Goal: Transaction & Acquisition: Purchase product/service

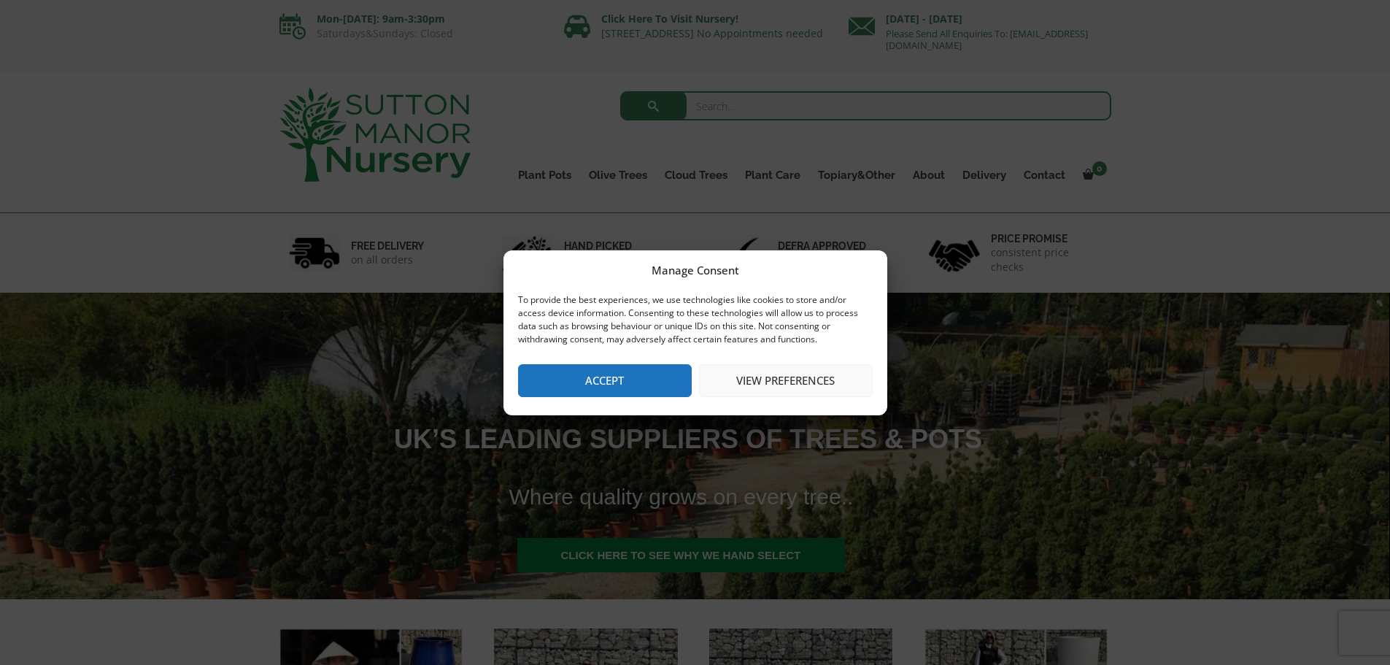
click at [567, 374] on button "Accept" at bounding box center [605, 380] width 174 height 33
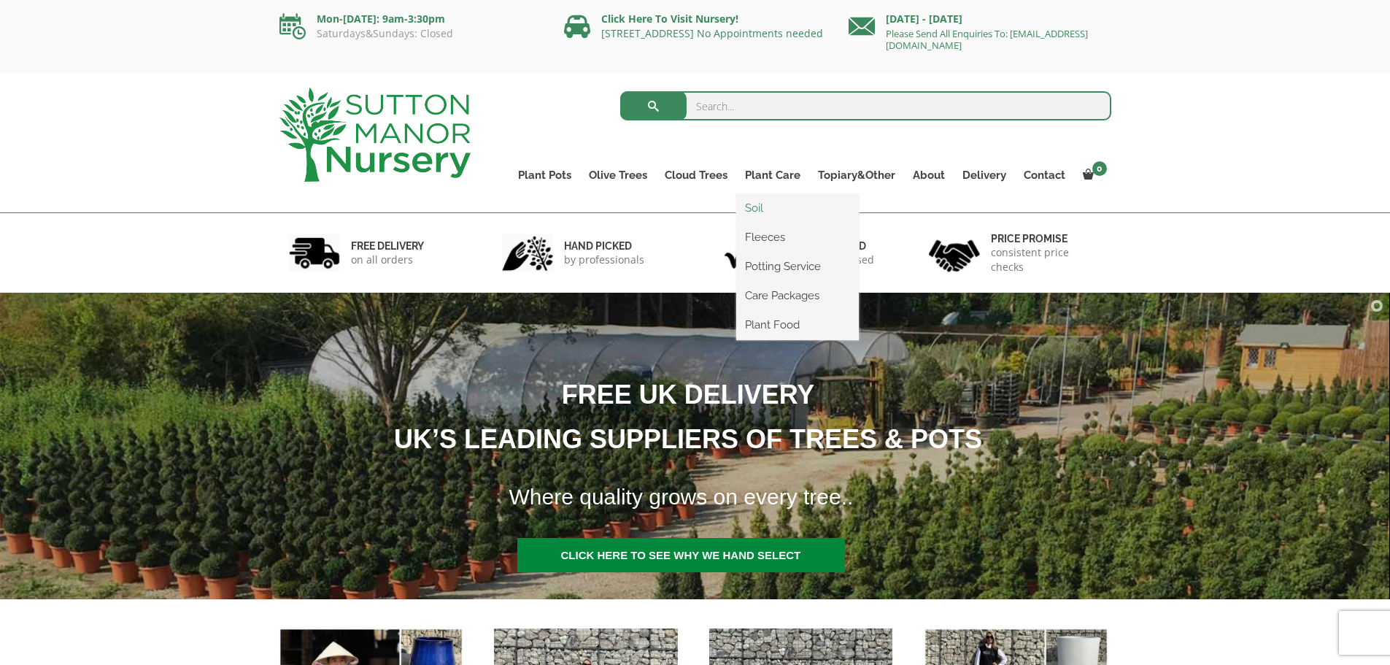
click at [763, 204] on link "Soil" at bounding box center [797, 208] width 123 height 22
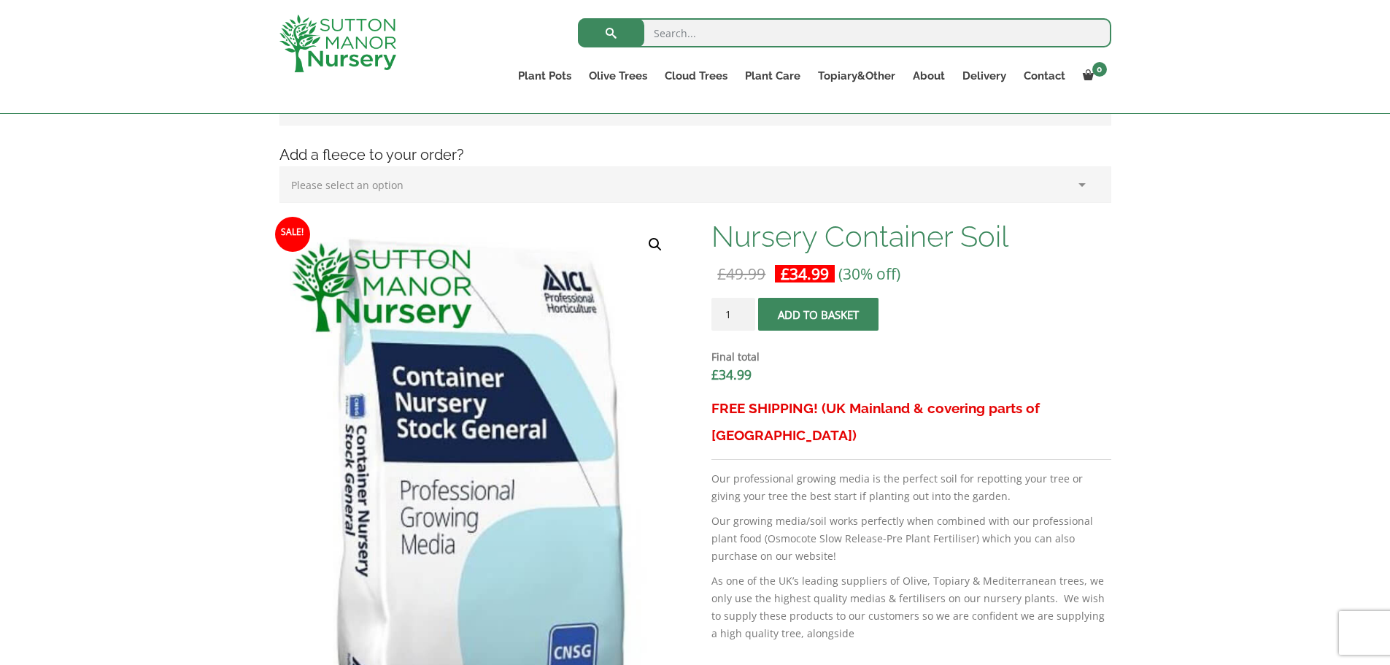
scroll to position [292, 0]
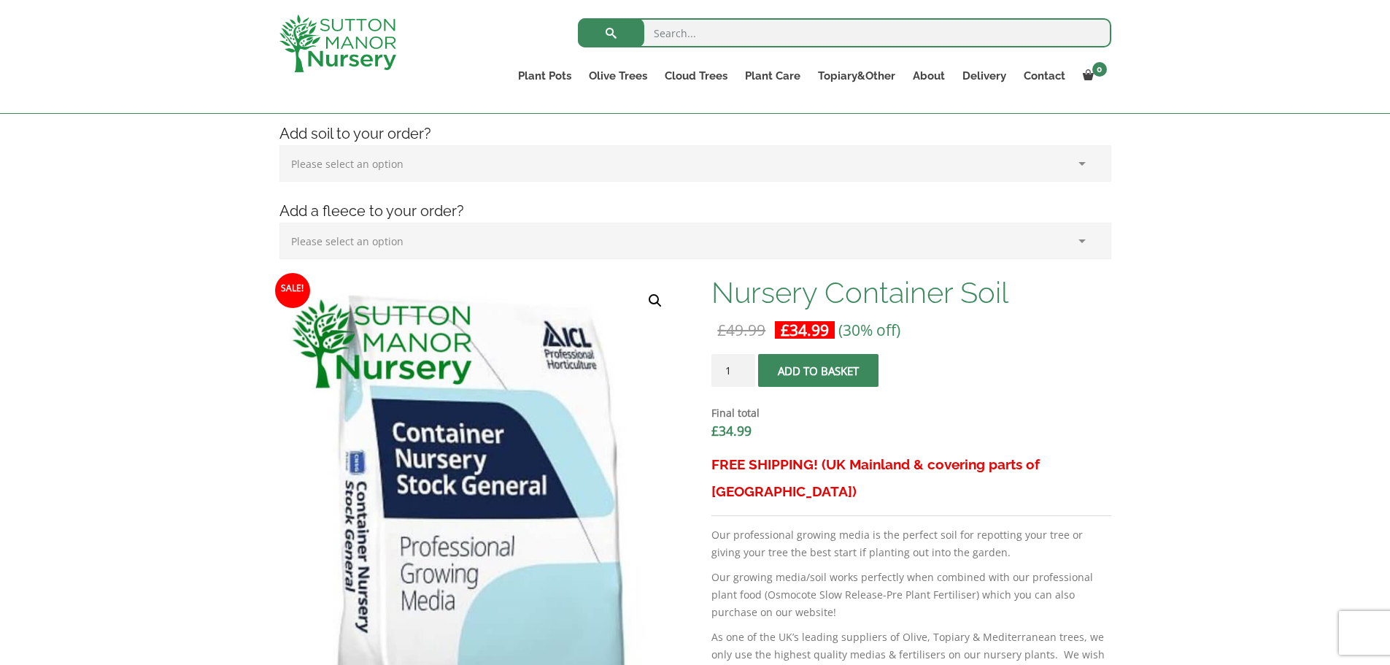
click at [819, 371] on span "submit" at bounding box center [819, 371] width 0 height 0
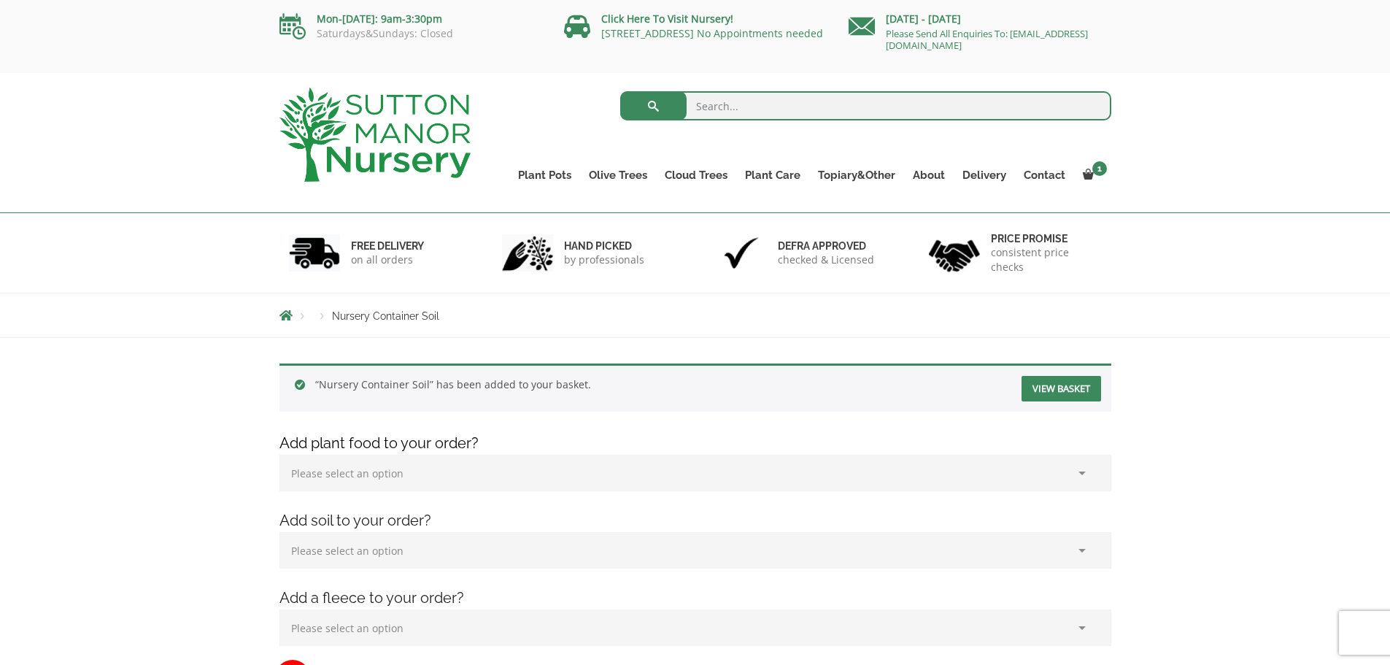
click at [1081, 477] on select "Please select an option (x1) 1k Bag (£15.00) (x2) 1k Bag (£30.00) (x3) 1k Bag (…" at bounding box center [696, 473] width 832 height 36
select select "(x1) 1k Bag_0"
click at [280, 455] on select "Please select an option (x1) 1k Bag (£15.00) (x2) 1k Bag (£30.00) (x3) 1k Bag (…" at bounding box center [696, 473] width 832 height 36
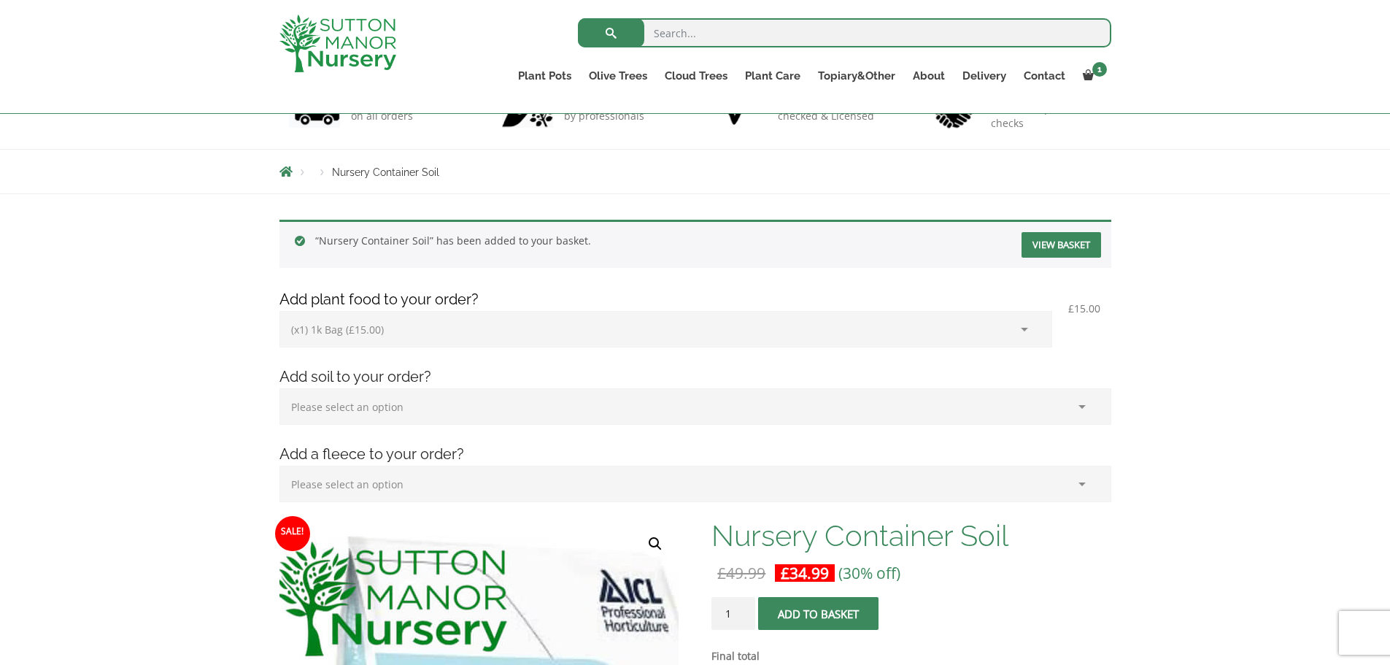
scroll to position [146, 0]
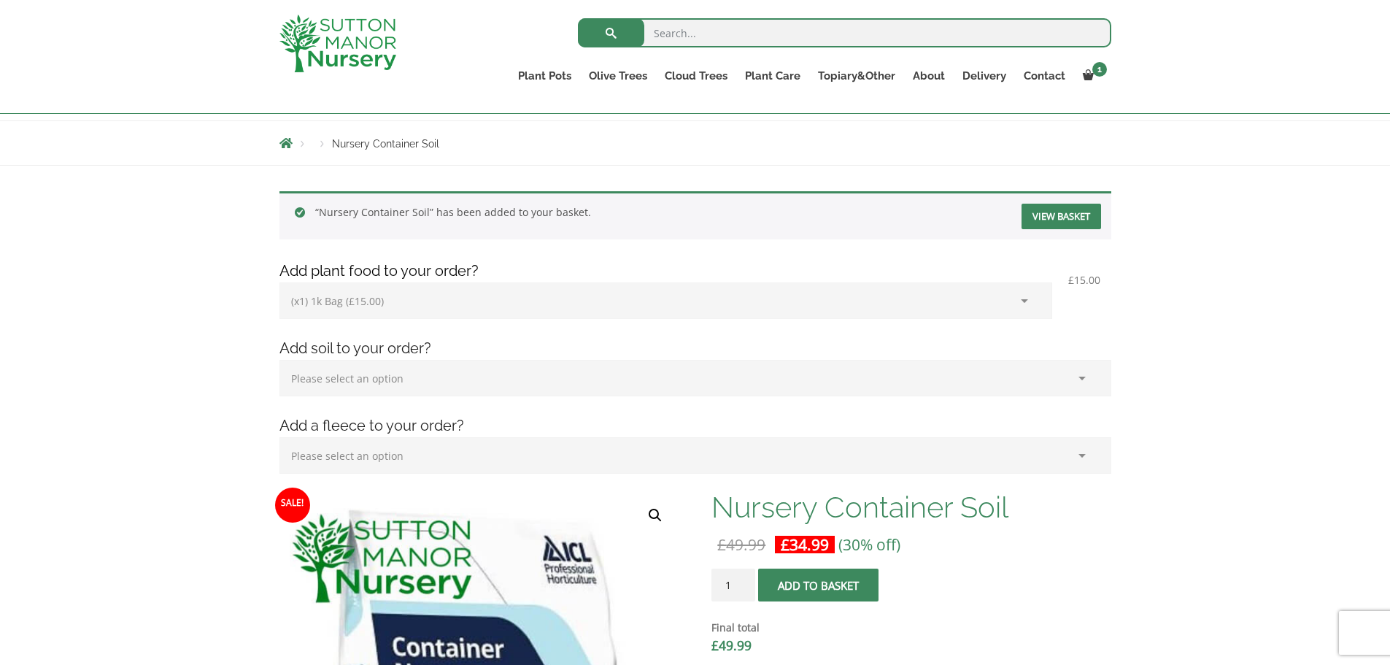
click at [1079, 457] on select "Please select an option (x1) Horticultural Fleece (£24.95)" at bounding box center [696, 455] width 832 height 36
select select "(x1) Horticultural Fleece_0"
click at [280, 437] on select "Please select an option (x1) Horticultural Fleece (£24.95)" at bounding box center [696, 455] width 832 height 36
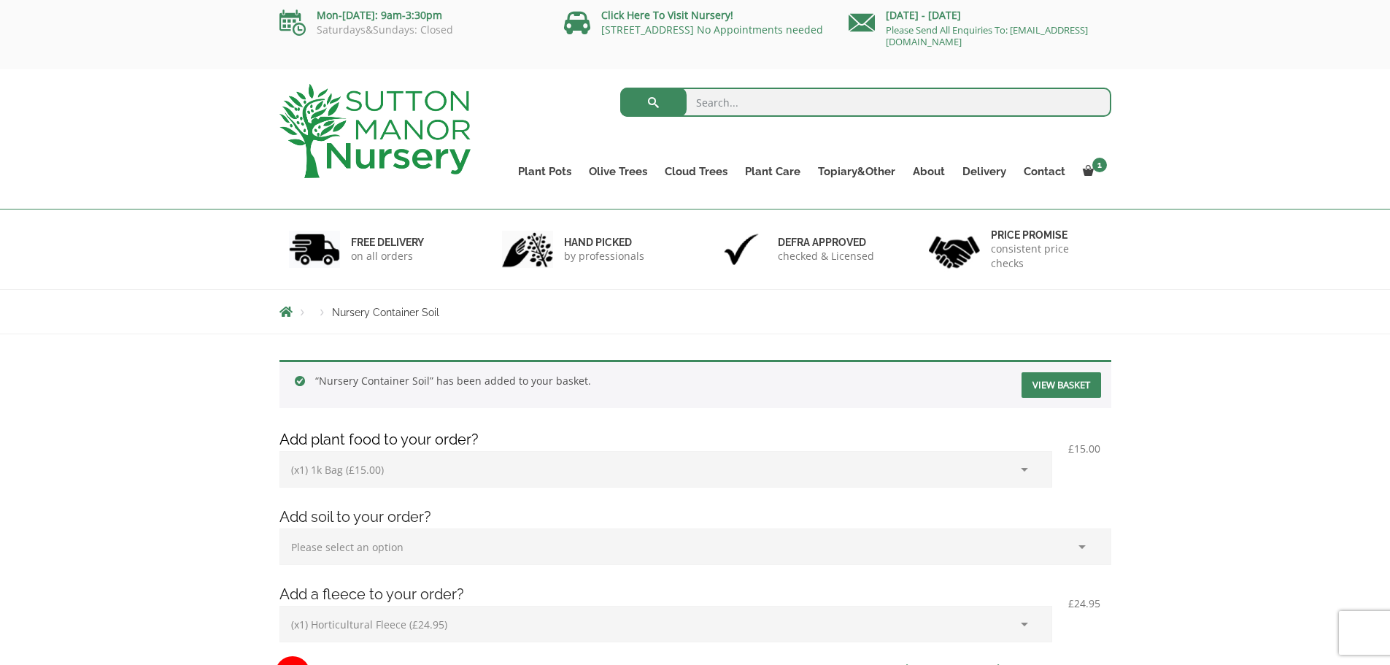
scroll to position [0, 0]
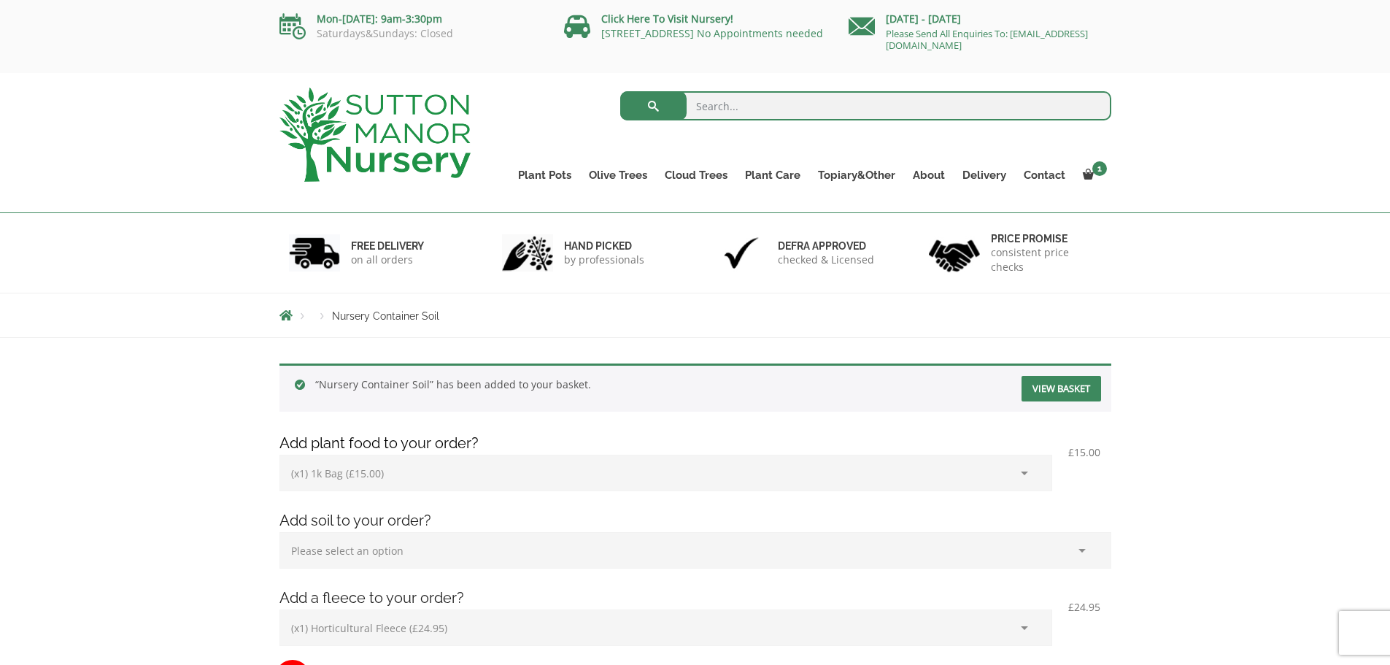
click at [1051, 391] on link "View basket" at bounding box center [1062, 389] width 80 height 26
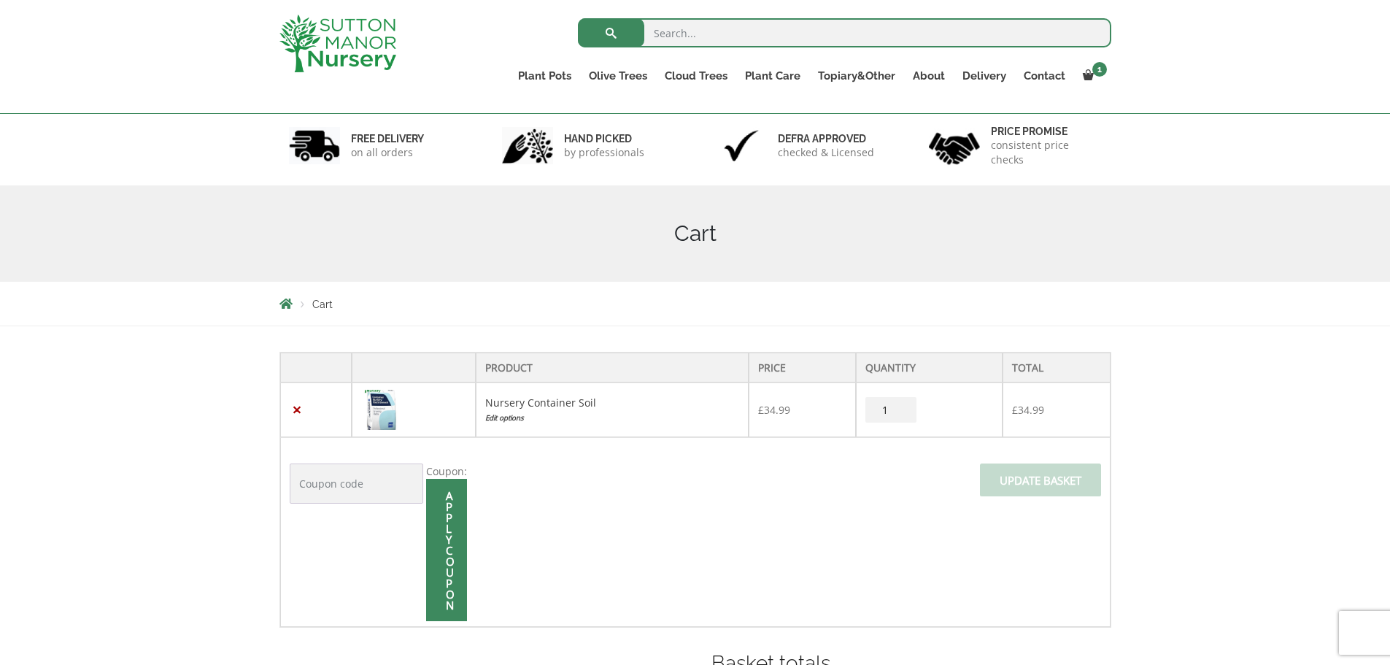
scroll to position [73, 0]
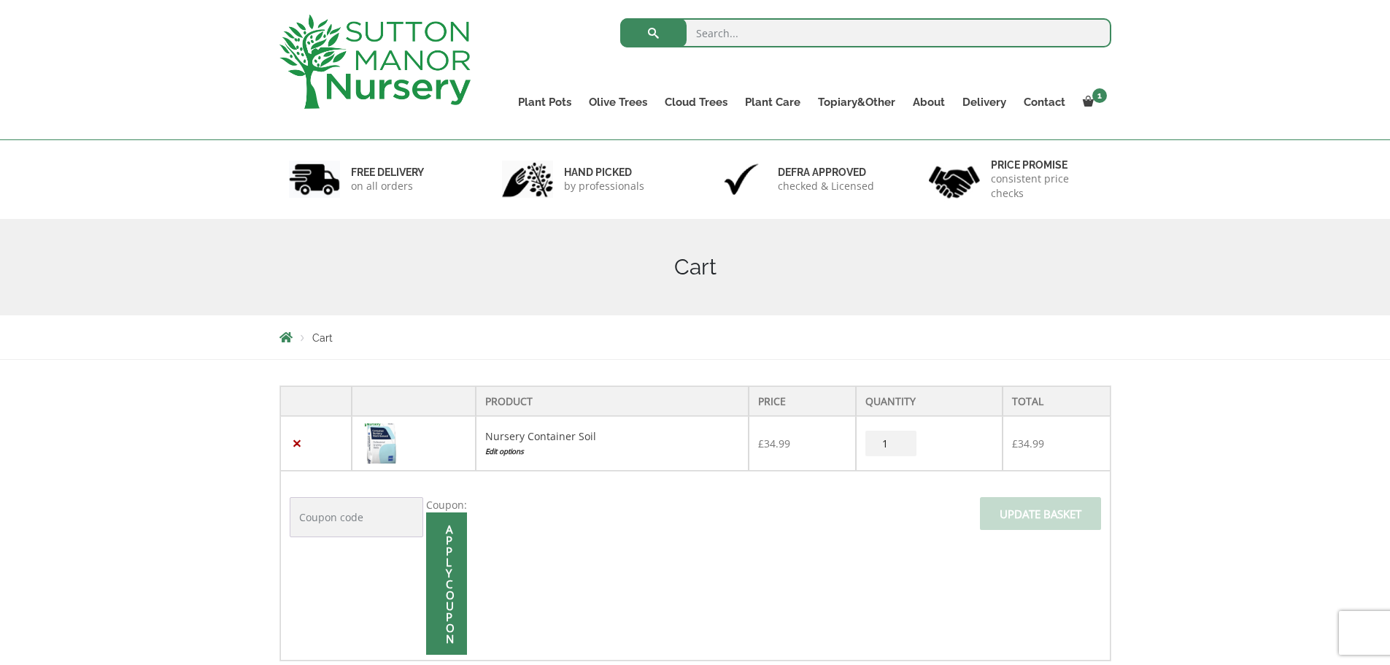
click at [503, 450] on link "Edit options" at bounding box center [612, 451] width 254 height 15
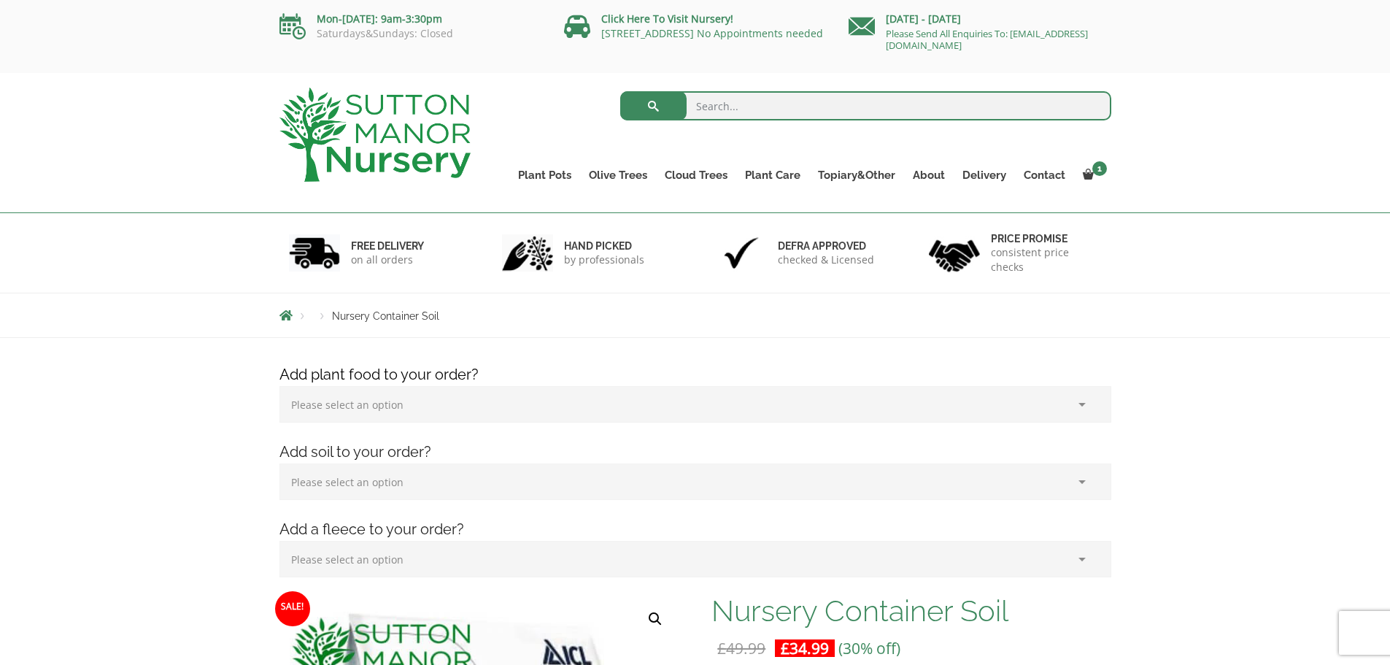
click at [1086, 403] on select "Please select an option (x1) 1k Bag (£15.00) (x2) 1k Bag (£30.00) (x3) 1k Bag (…" at bounding box center [696, 404] width 832 height 36
select select "(x1) 1k Bag_0"
click at [280, 386] on select "Please select an option (x1) 1k Bag (£15.00) (x2) 1k Bag (£30.00) (x3) 1k Bag (…" at bounding box center [696, 404] width 832 height 36
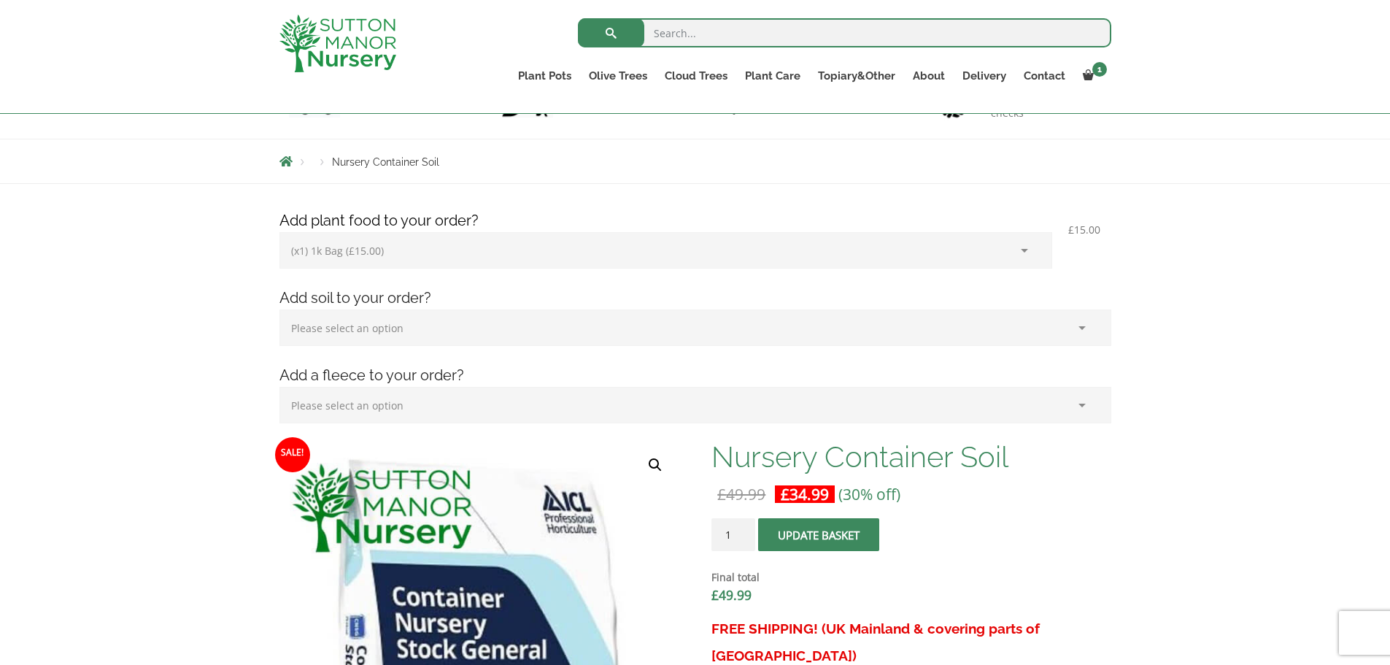
scroll to position [146, 0]
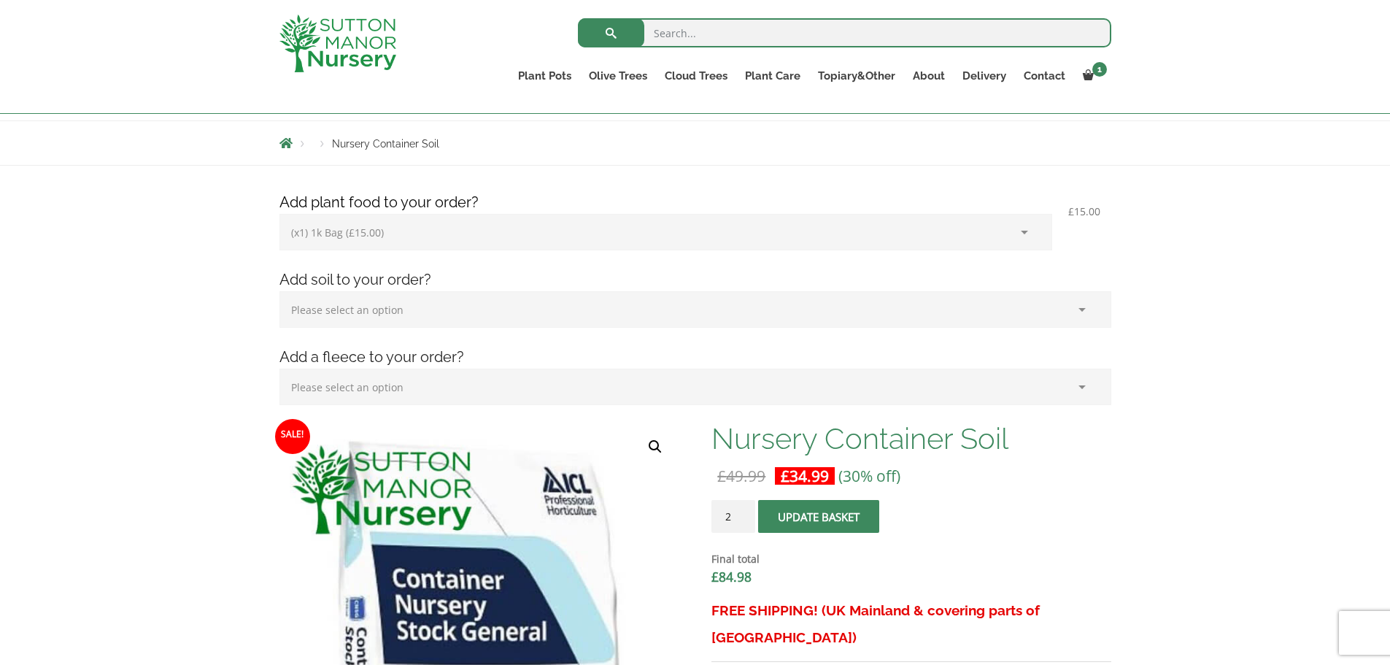
type input "2"
click at [744, 510] on input "2" at bounding box center [734, 516] width 44 height 33
click at [346, 307] on select "Please select an option (x1) 75L Bag (£34.99) (x2) 75L Bag (£69.98) (x3) 75L Ba…" at bounding box center [696, 309] width 832 height 36
click at [420, 312] on select "Please select an option (x1) 75L Bag (£34.99) (x2) 75L Bag (£69.98) (x3) 75L Ba…" at bounding box center [696, 309] width 832 height 36
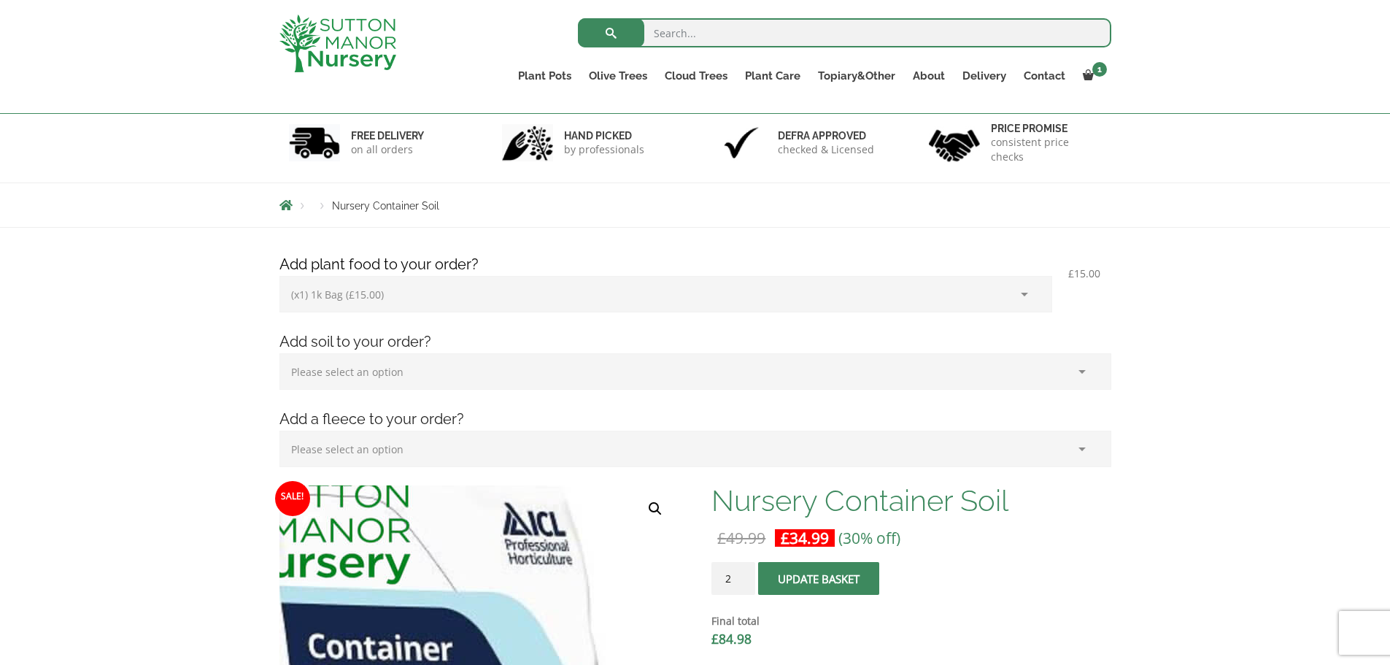
scroll to position [73, 0]
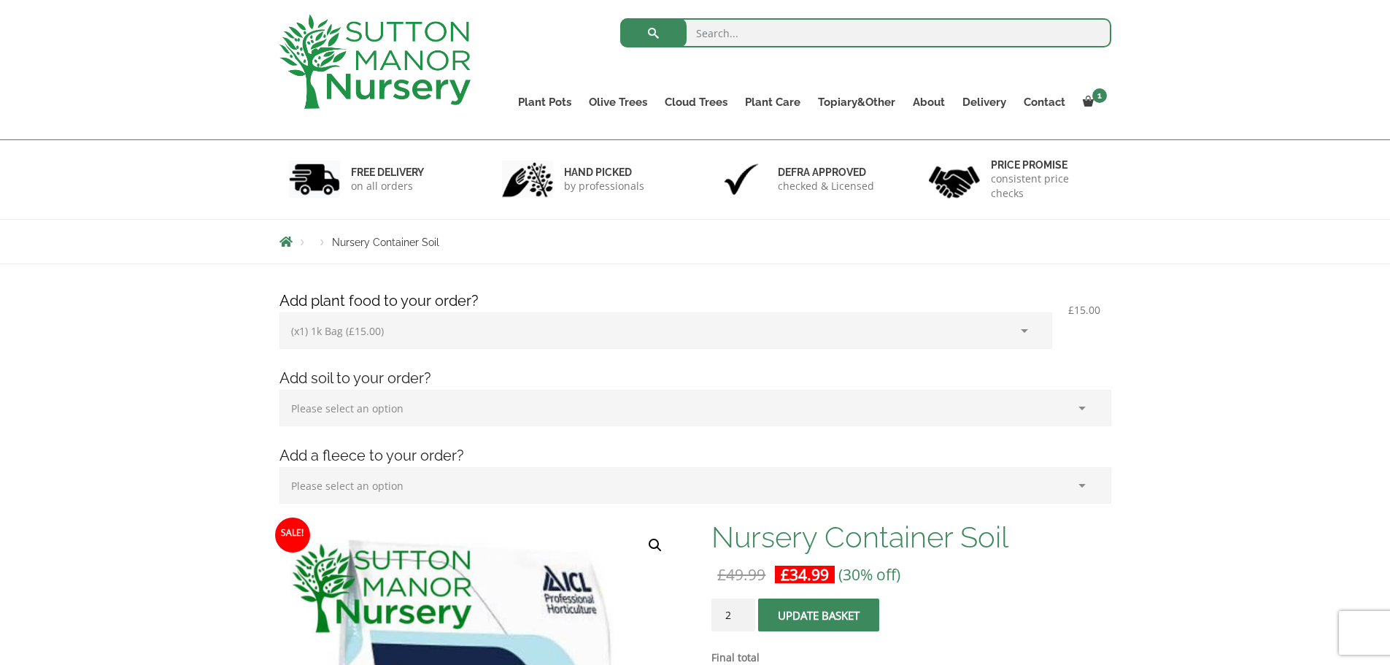
click at [791, 612] on button "Update basket" at bounding box center [818, 614] width 121 height 33
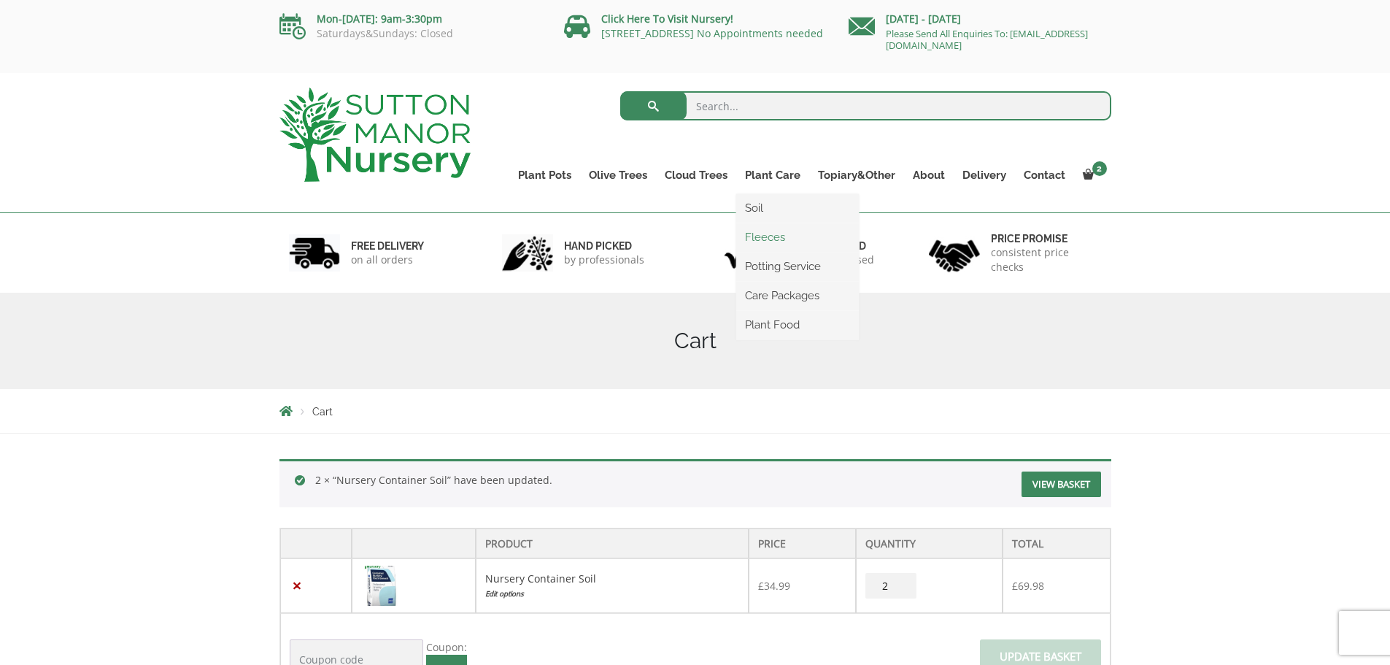
click at [771, 236] on link "Fleeces" at bounding box center [797, 237] width 123 height 22
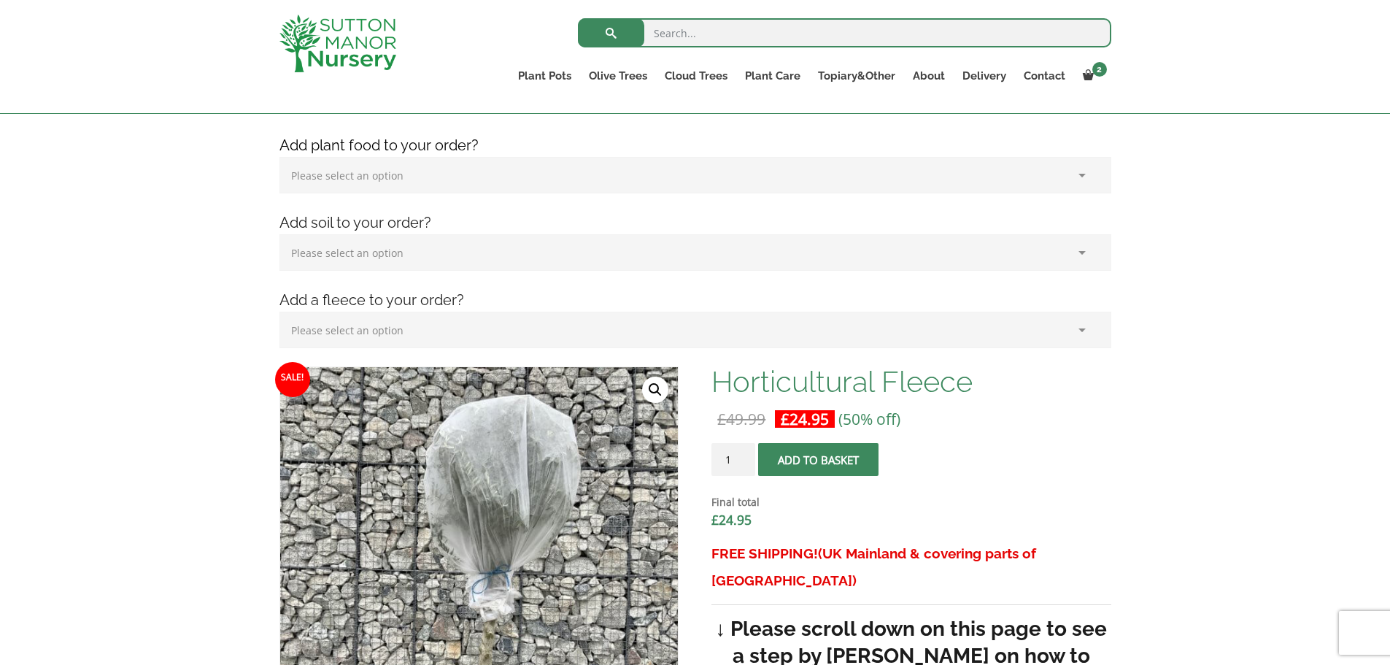
scroll to position [219, 0]
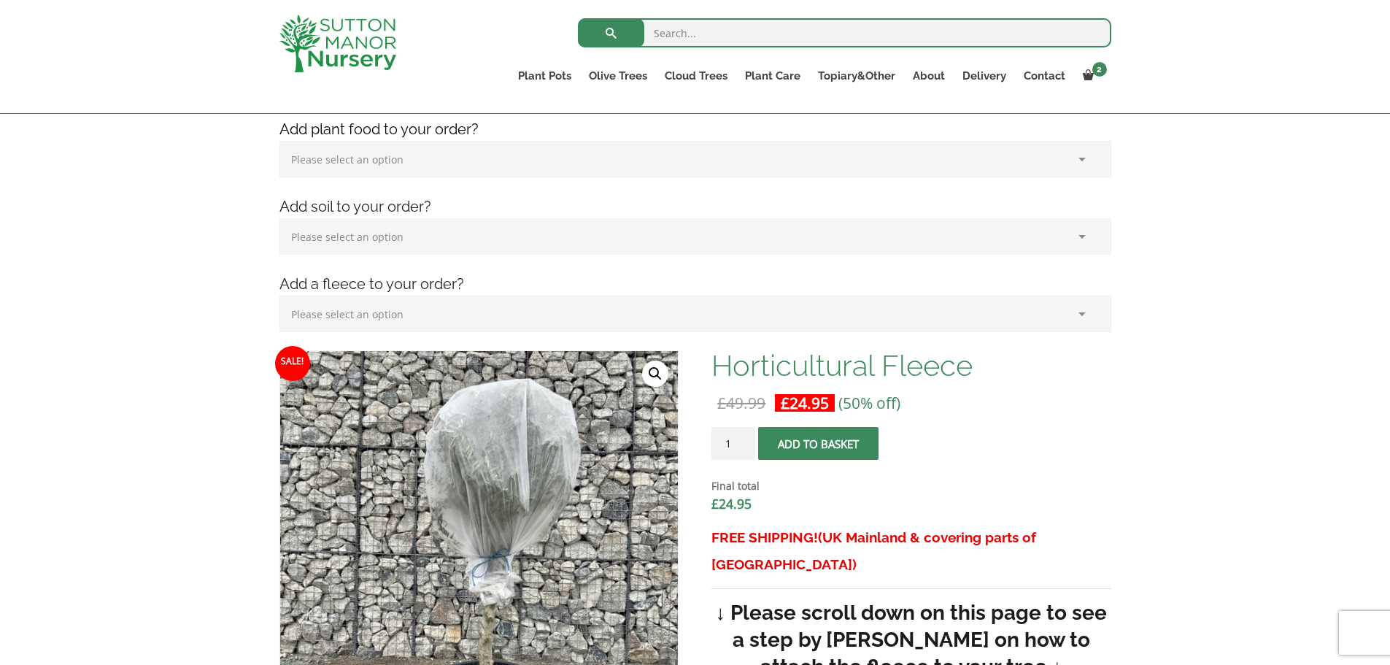
click at [1081, 319] on select "Please select an option (x1) Horticultural Fleece (£24.95)" at bounding box center [696, 314] width 832 height 36
select select "(x1) Horticultural Fleece_0"
click at [280, 296] on select "Please select an option (x1) Horticultural Fleece (£24.95)" at bounding box center [696, 314] width 832 height 36
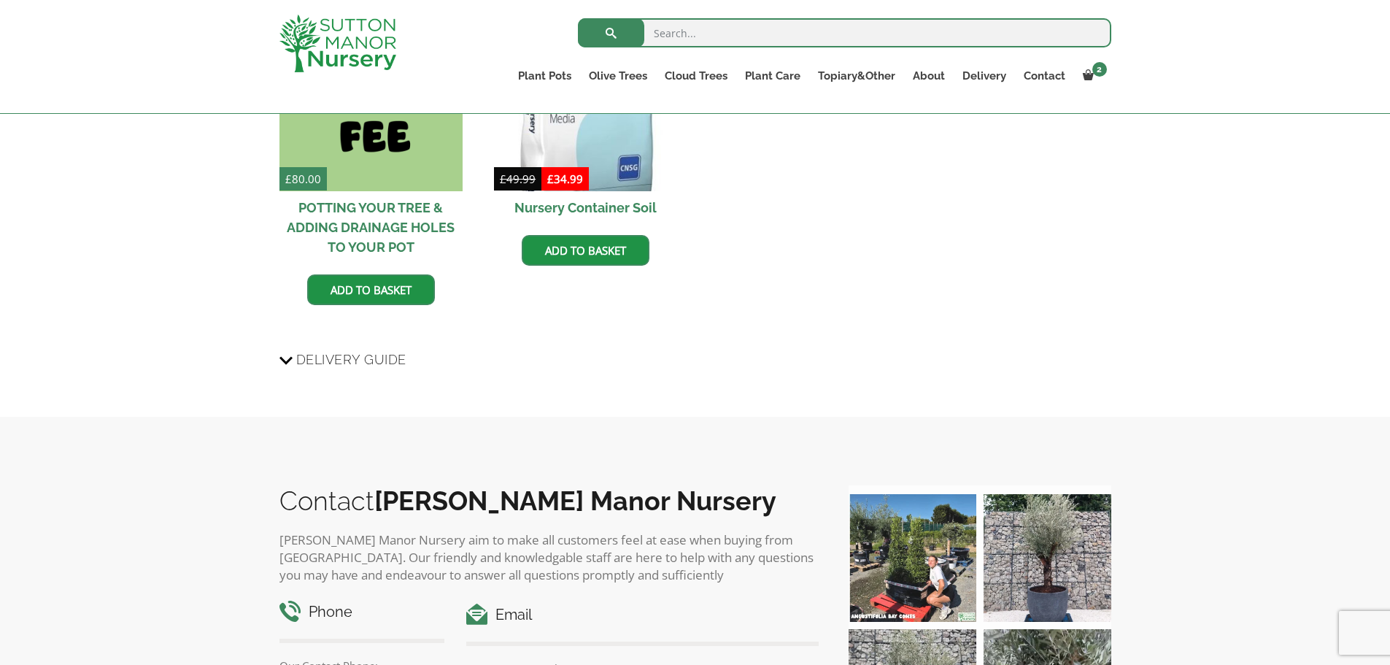
scroll to position [2554, 0]
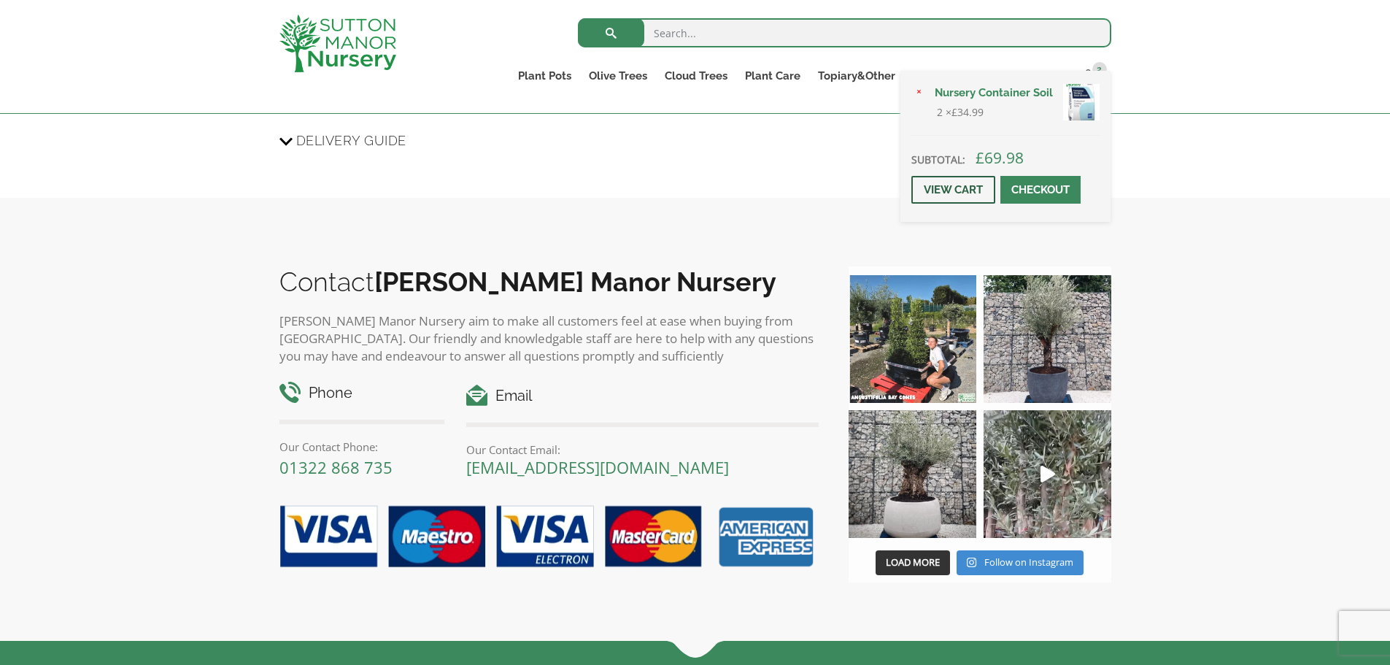
click at [943, 185] on link "View cart" at bounding box center [954, 190] width 84 height 28
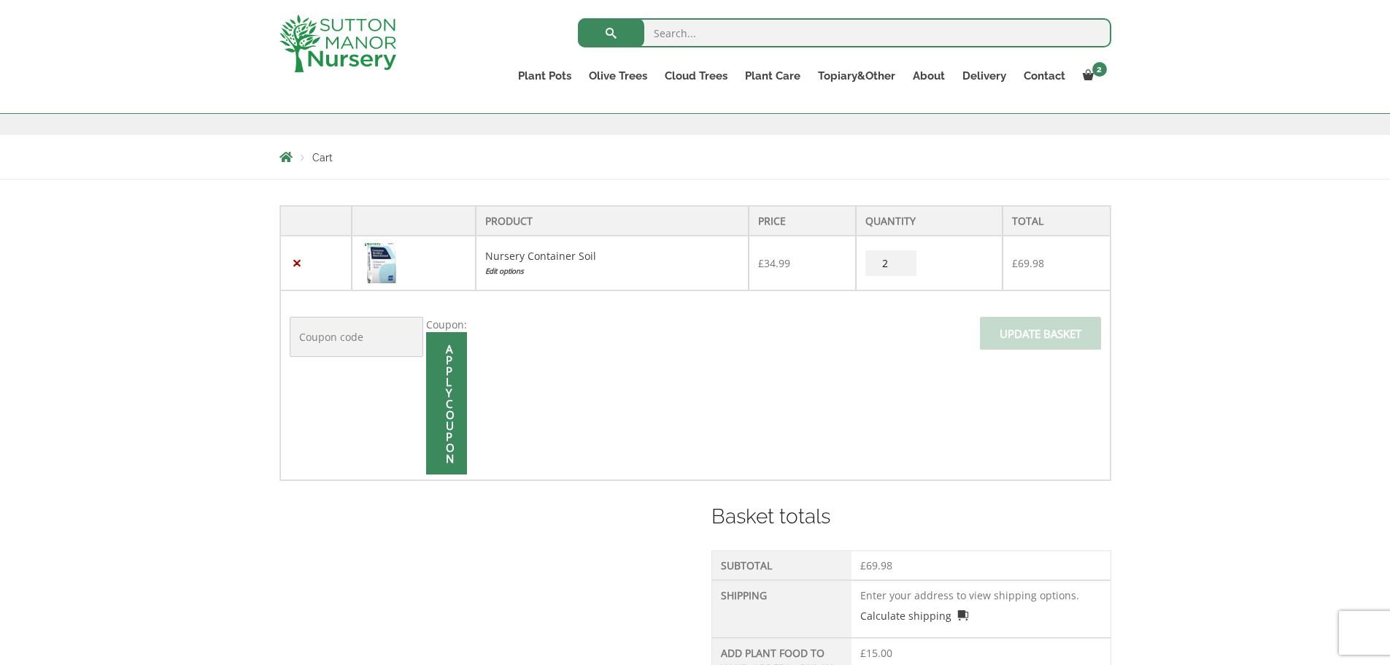
scroll to position [211, 0]
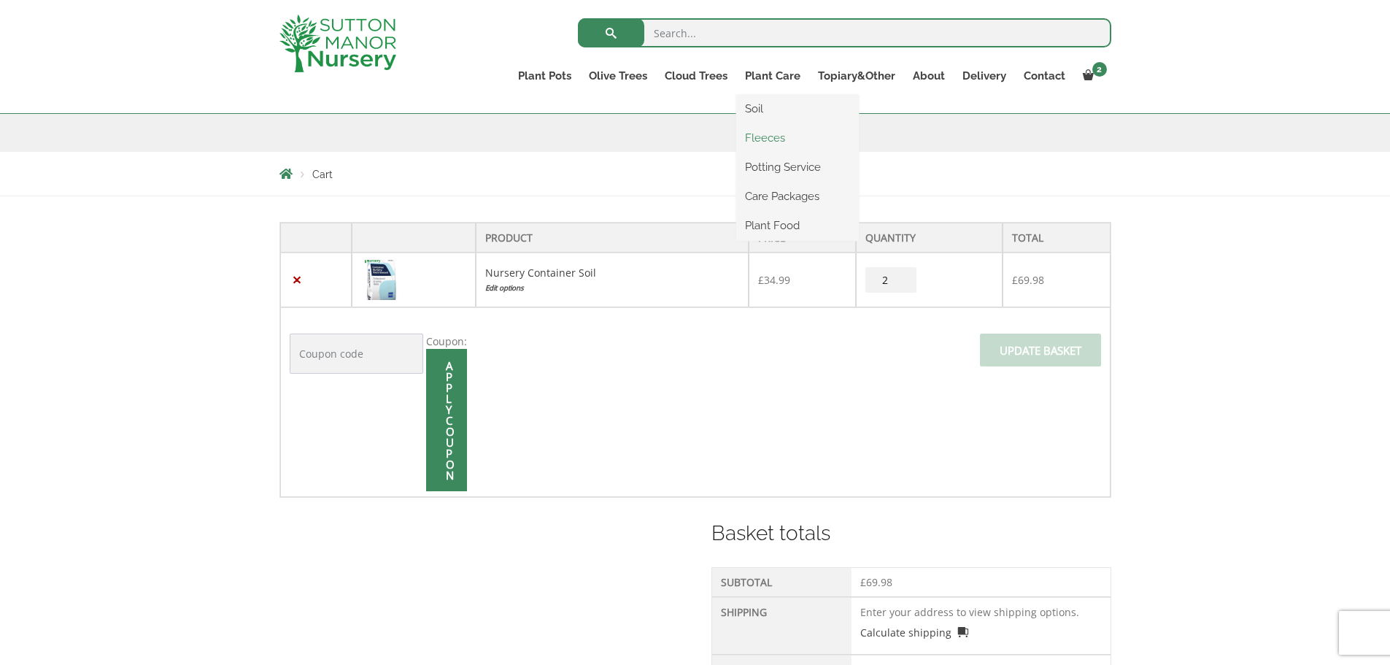
click at [774, 140] on link "Fleeces" at bounding box center [797, 138] width 123 height 22
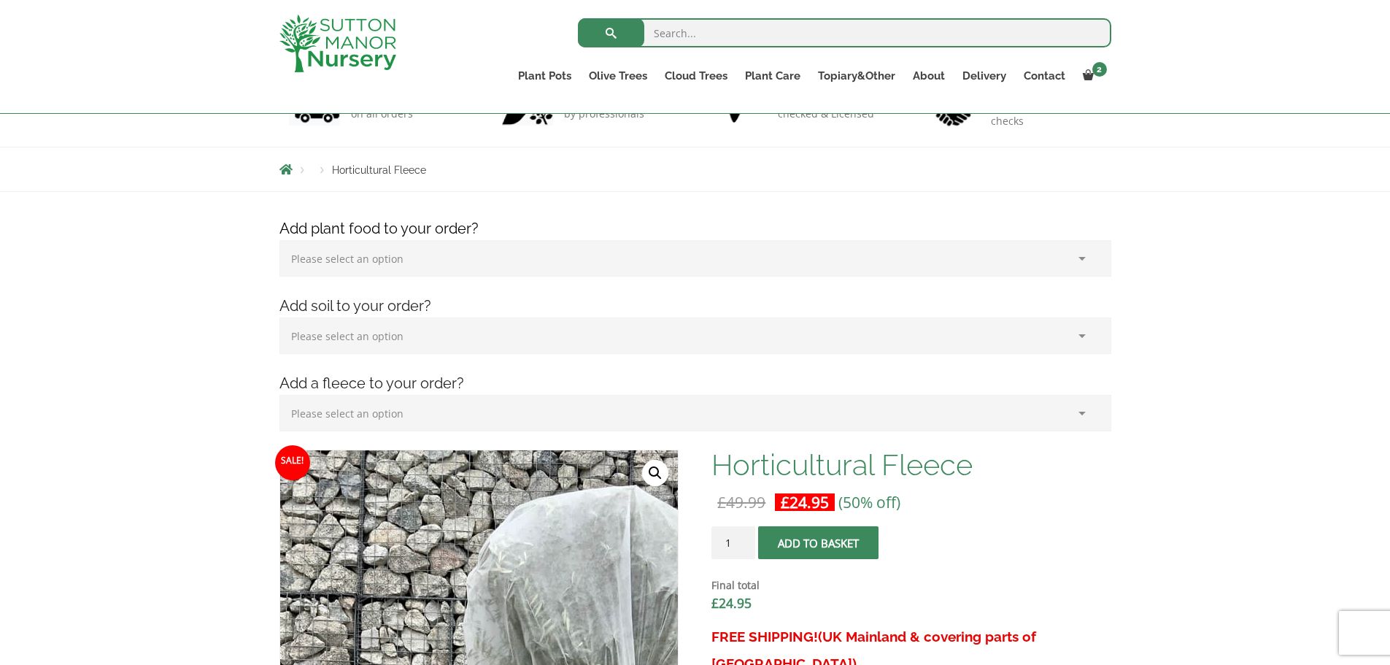
scroll to position [146, 0]
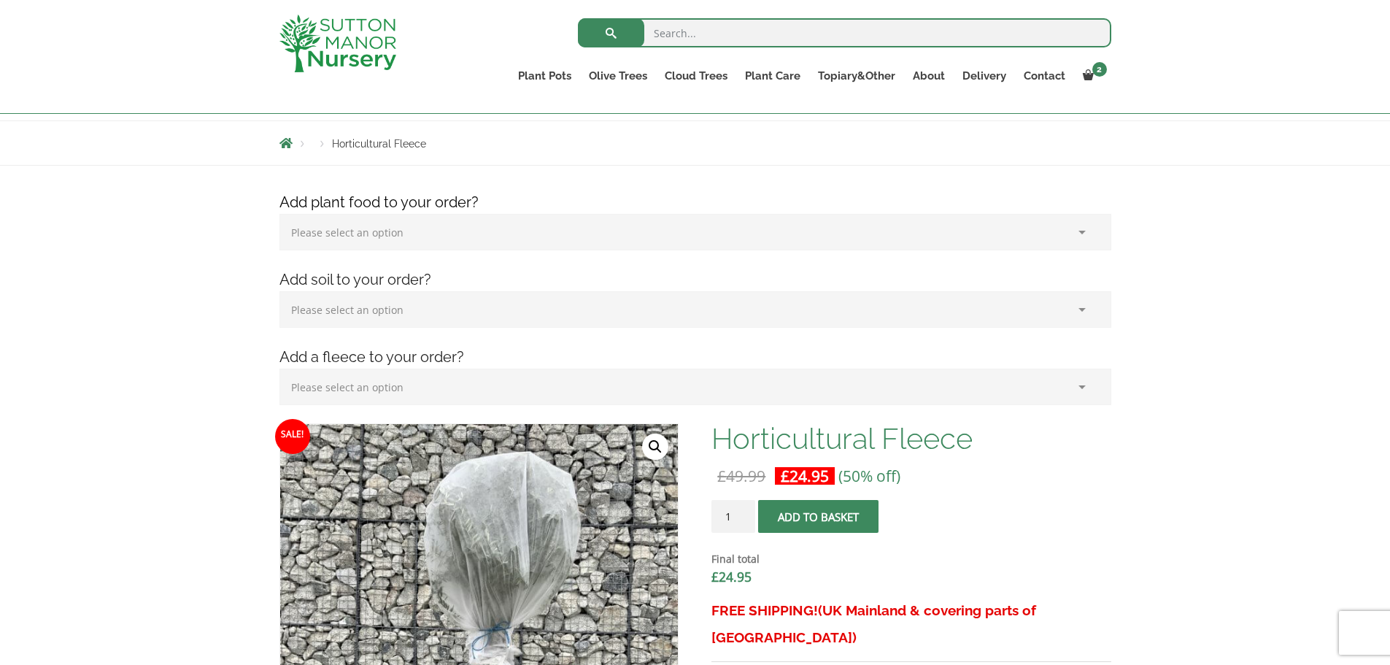
click at [421, 396] on select "Please select an option (x1) Horticultural Fleece (£24.95)" at bounding box center [696, 387] width 832 height 36
select select "(x1) Horticultural Fleece_0"
click at [280, 369] on select "Please select an option (x1) Horticultural Fleece (£24.95)" at bounding box center [696, 387] width 832 height 36
click at [831, 517] on button "Add to basket" at bounding box center [818, 516] width 120 height 33
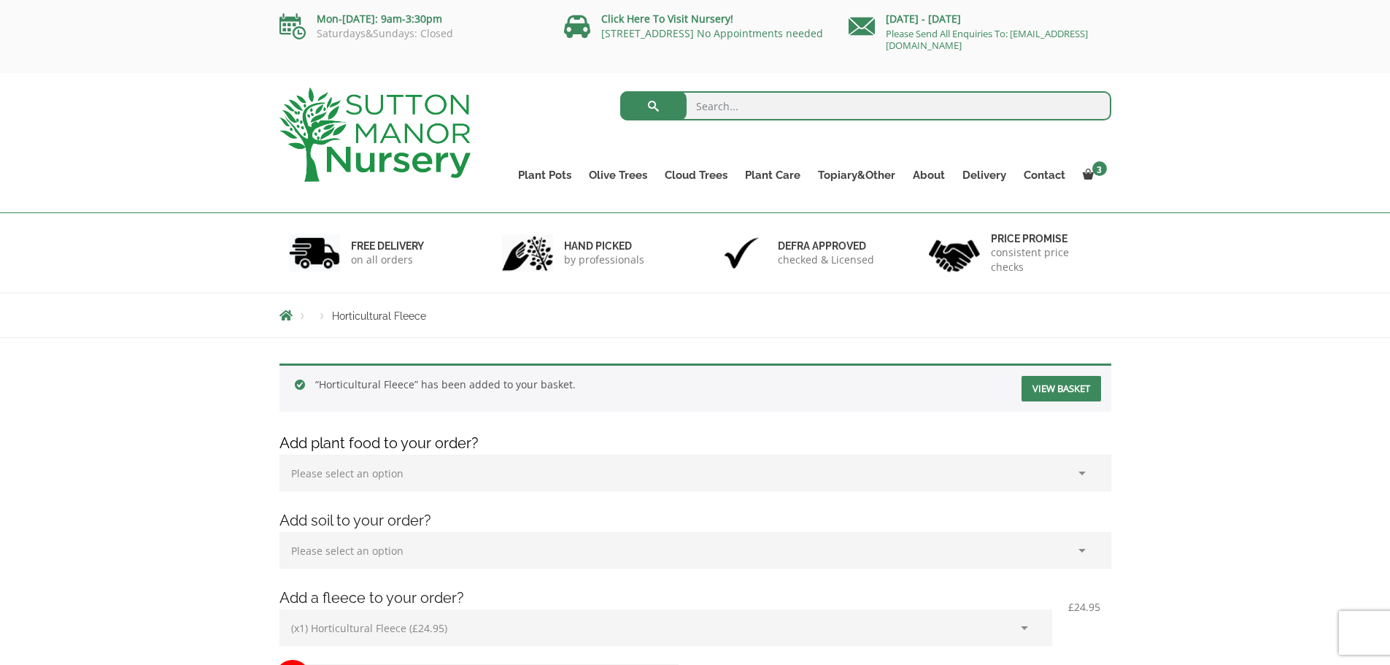
click at [1081, 466] on select "Please select an option (x1) 1k Bag (£15.00) (x2) 1k Bag (£30.00) (x3) 1k Bag (…" at bounding box center [696, 473] width 832 height 36
select select "(x1) 1k Bag_0"
click at [280, 455] on select "Please select an option (x1) 1k Bag (£15.00) (x2) 1k Bag (£30.00) (x3) 1k Bag (…" at bounding box center [696, 473] width 832 height 36
click at [1059, 391] on link "View basket" at bounding box center [1062, 389] width 80 height 26
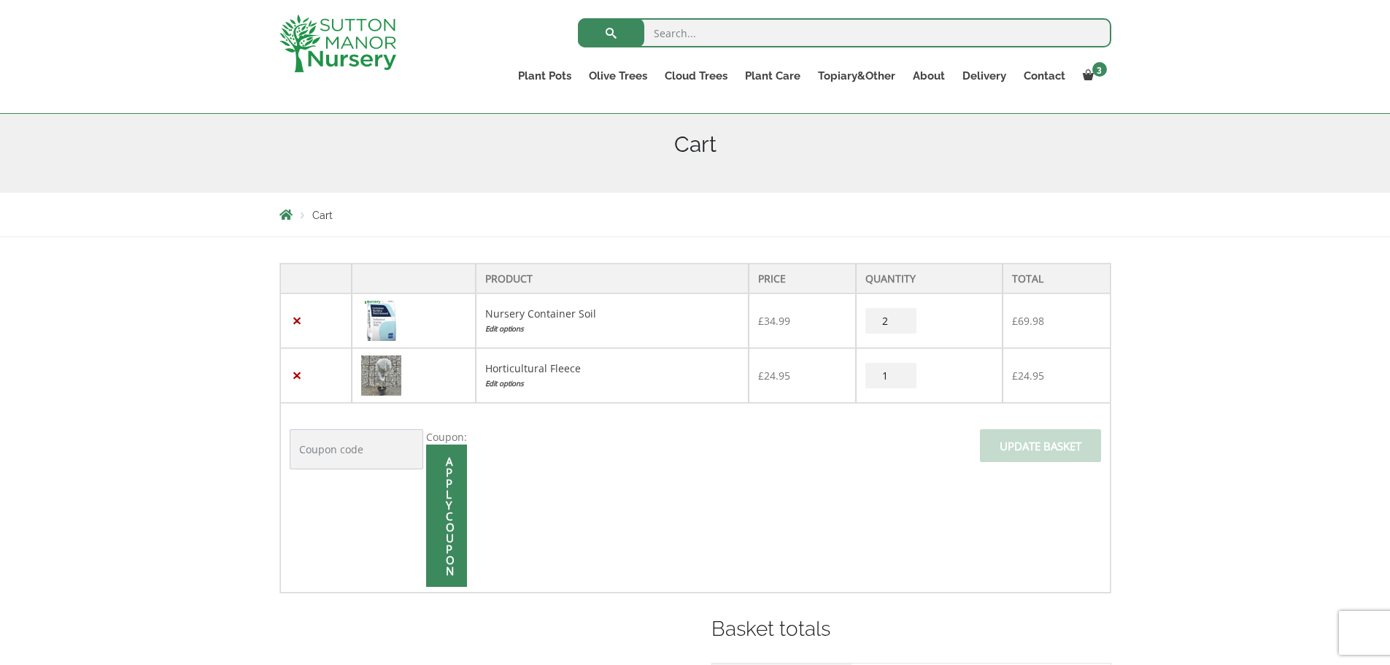
scroll to position [146, 0]
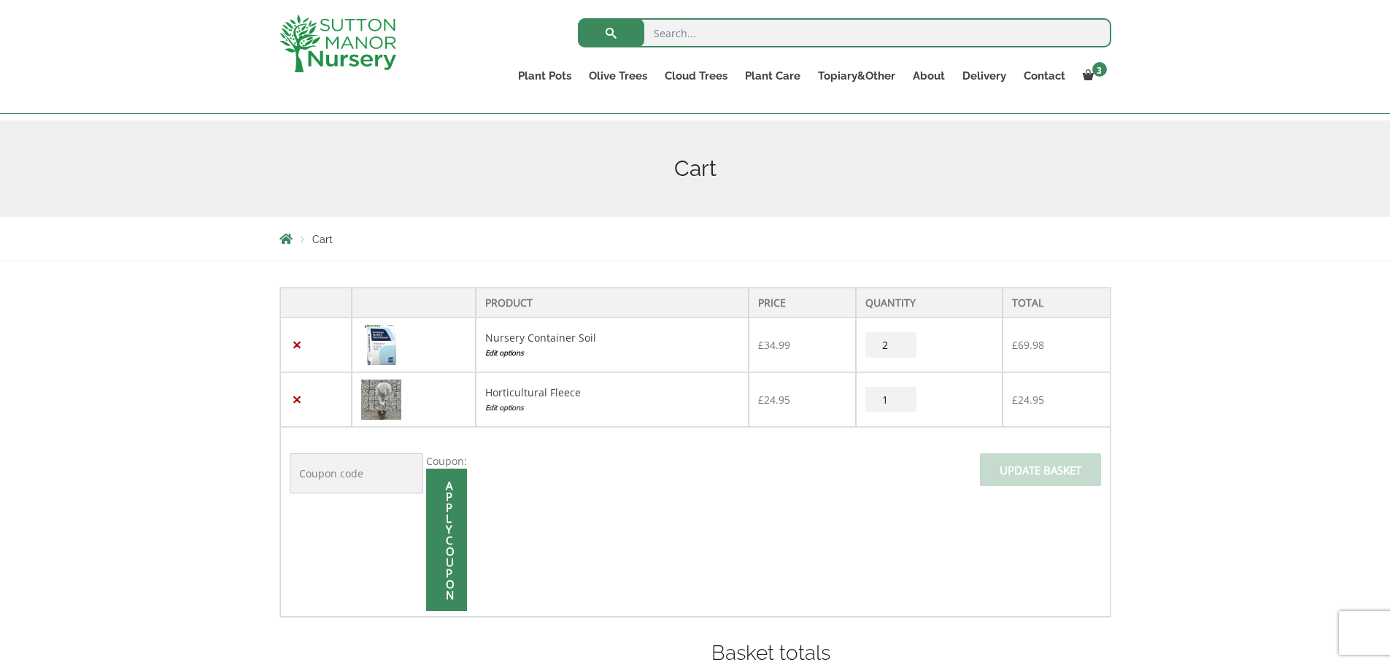
click at [521, 354] on link "Edit options" at bounding box center [612, 352] width 254 height 15
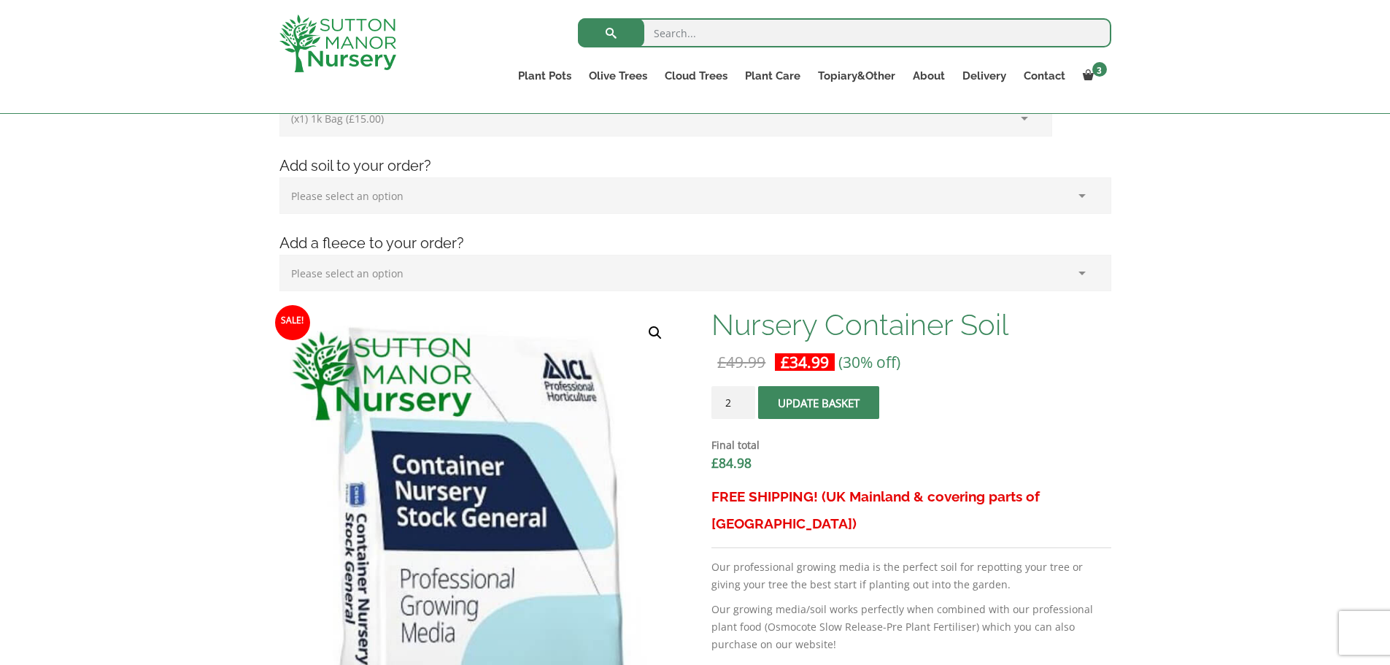
scroll to position [219, 0]
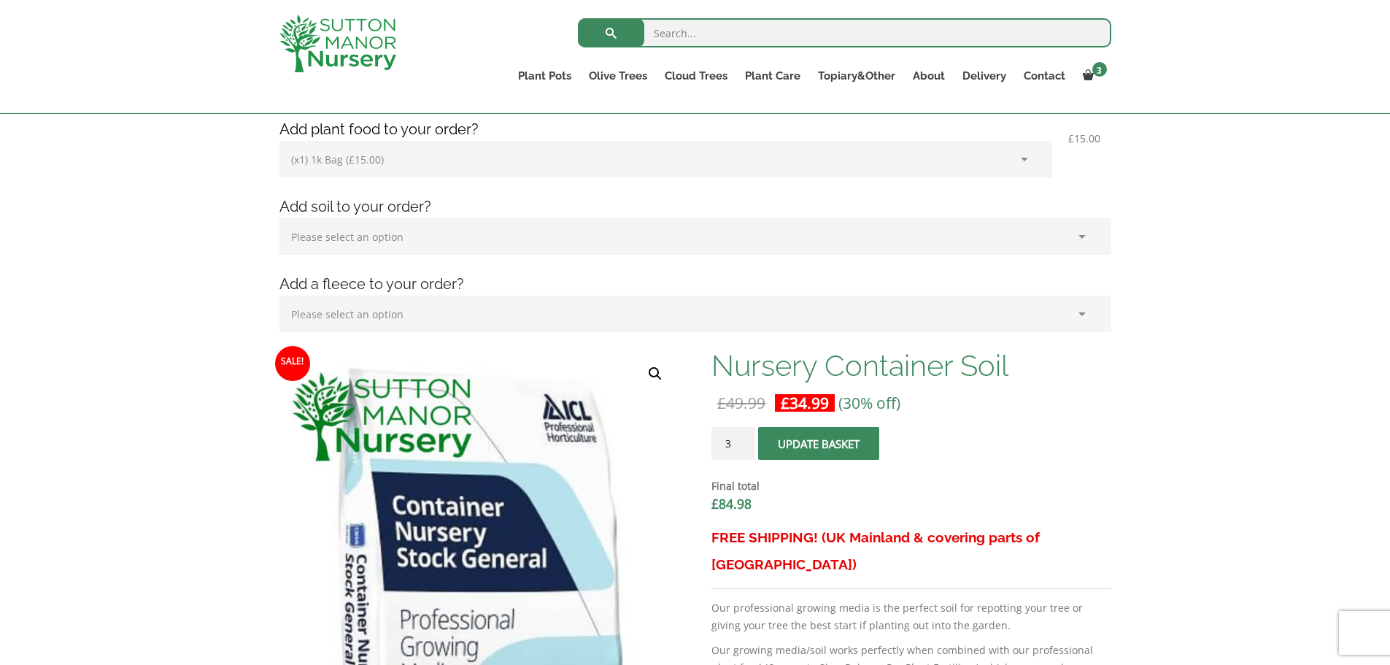
type input "3"
click at [740, 441] on input "3" at bounding box center [734, 443] width 44 height 33
click at [819, 444] on span "submit" at bounding box center [819, 444] width 0 height 0
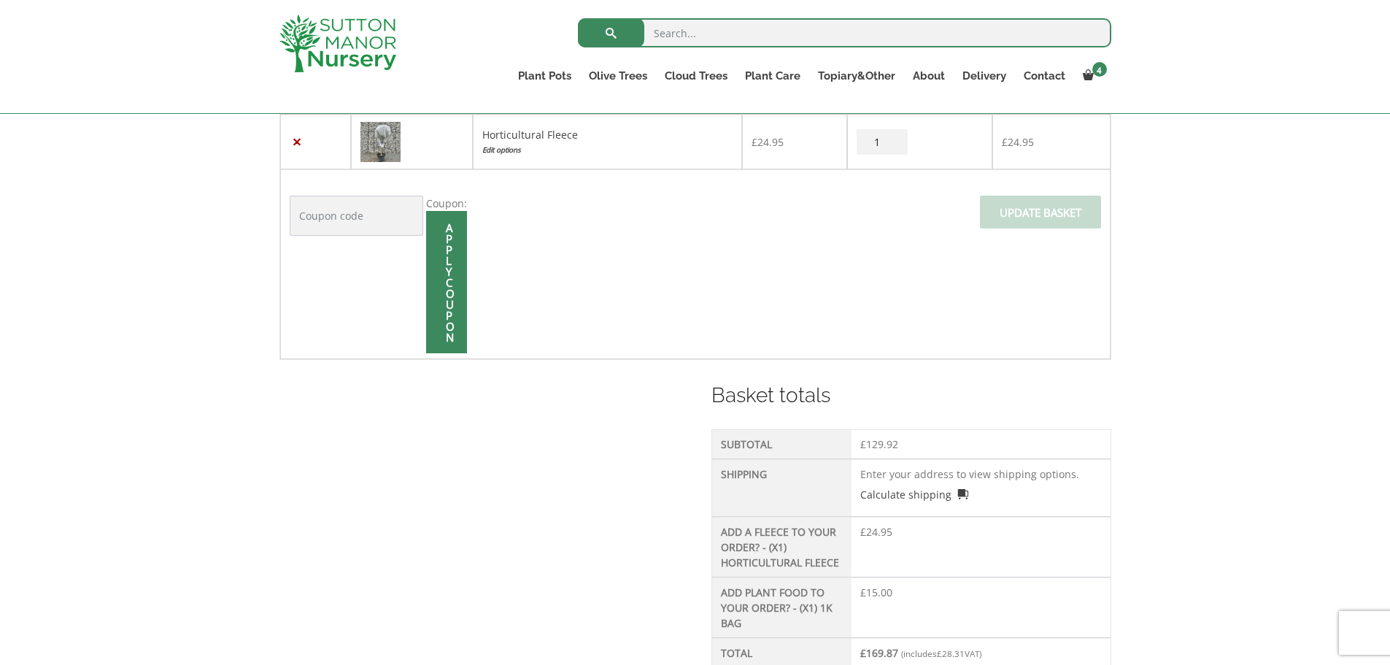
scroll to position [657, 0]
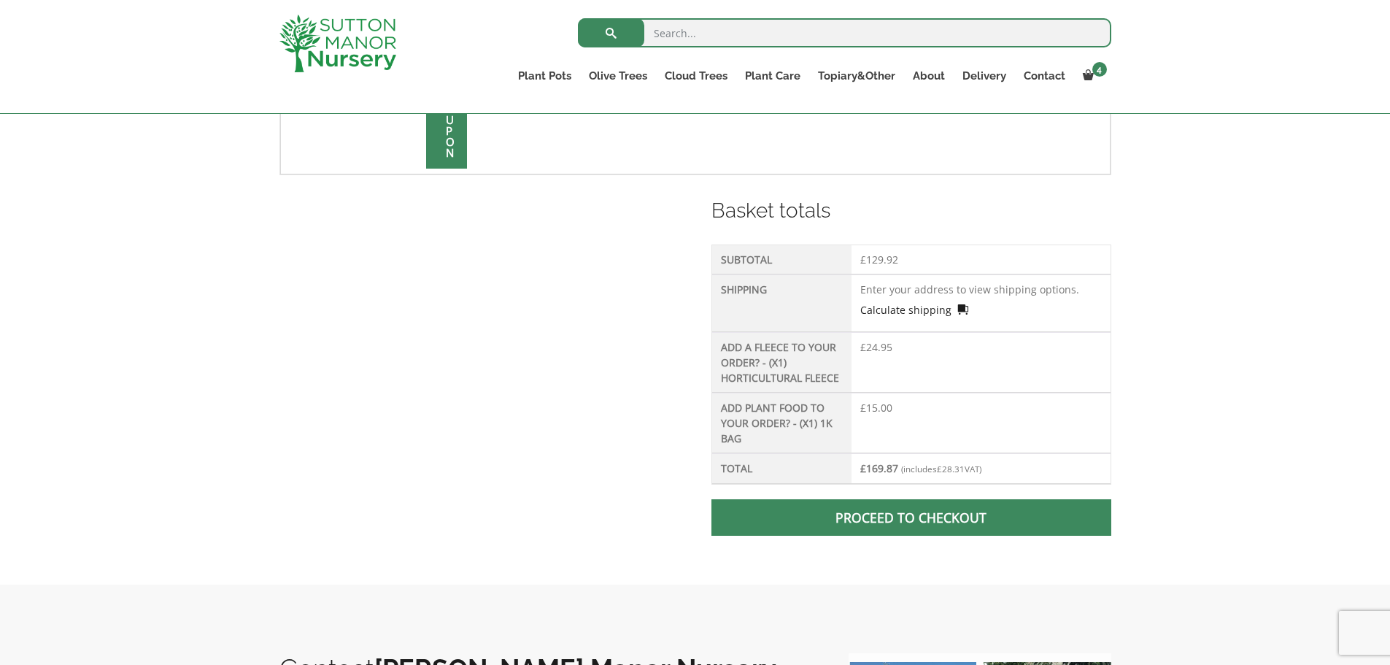
click at [904, 308] on link "Calculate shipping" at bounding box center [914, 309] width 108 height 15
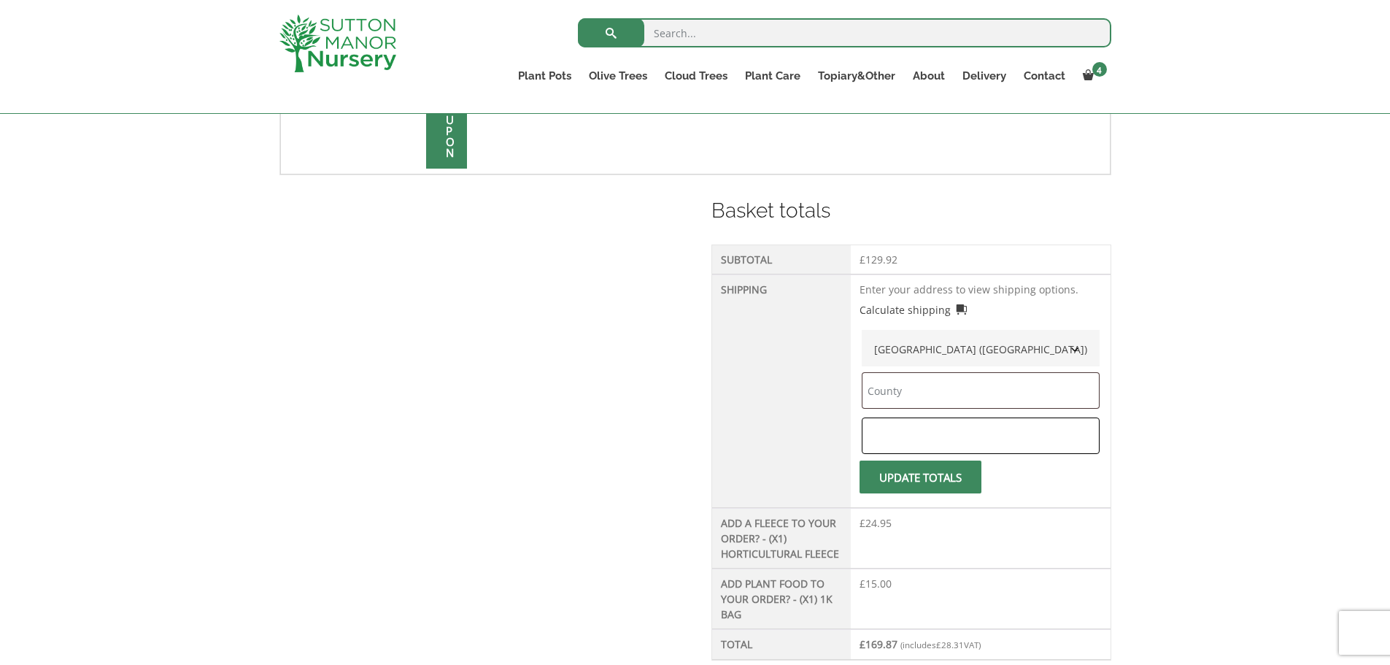
click at [919, 439] on input "text" at bounding box center [981, 435] width 238 height 36
type input "SO20 6BU"
type input "[GEOGRAPHIC_DATA]"
click at [914, 478] on button "Update totals" at bounding box center [921, 477] width 122 height 33
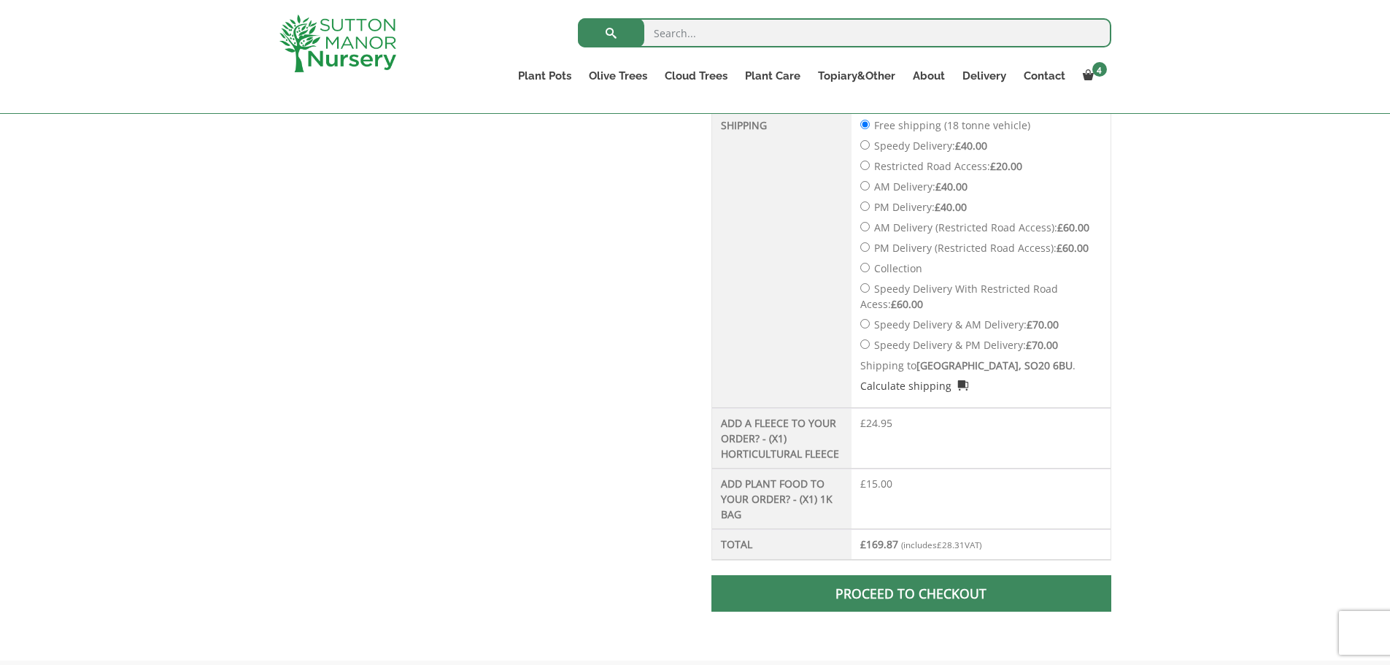
scroll to position [941, 0]
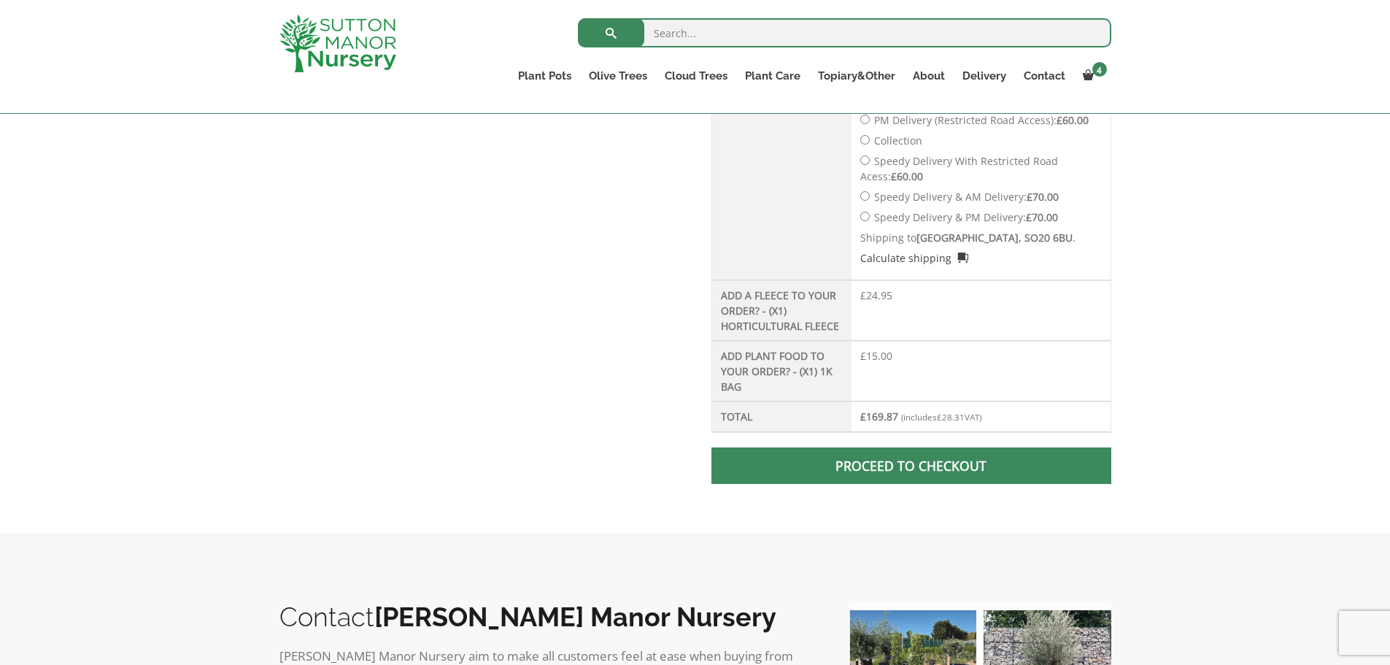
click at [876, 467] on link "Proceed to checkout" at bounding box center [911, 465] width 399 height 36
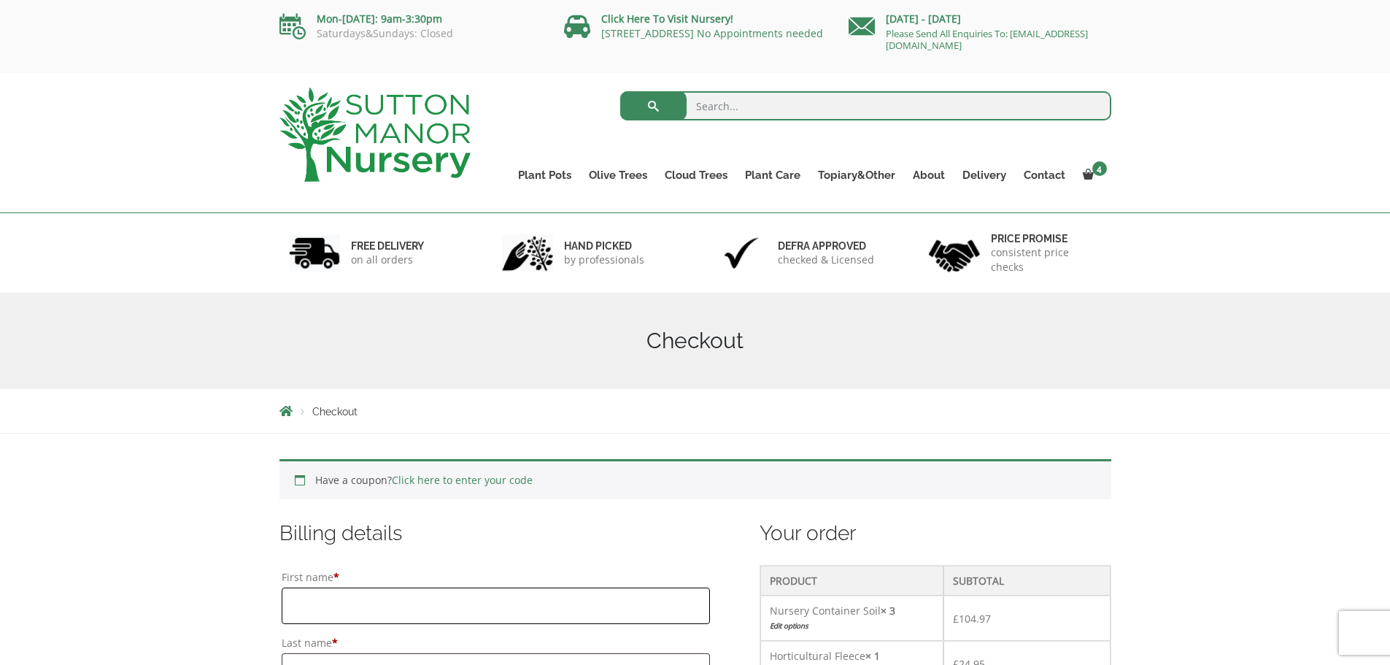
click at [332, 608] on input "First name *" at bounding box center [496, 605] width 428 height 36
type input "[PERSON_NAME]"
type input "Samways"
type input "Stable Cottage"
type input "Chilbolton Down Farm"
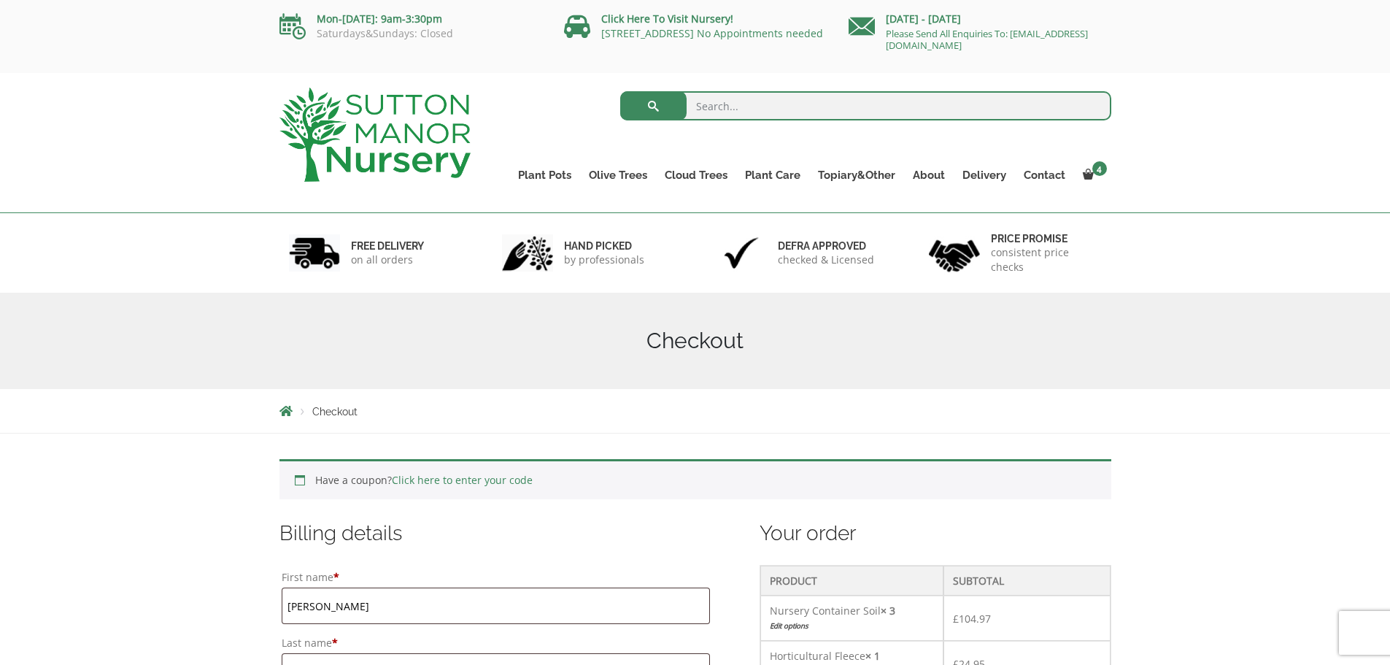
type input "[GEOGRAPHIC_DATA]"
type input "07786165798"
type input "[PERSON_NAME][EMAIL_ADDRESS][PERSON_NAME][DOMAIN_NAME]"
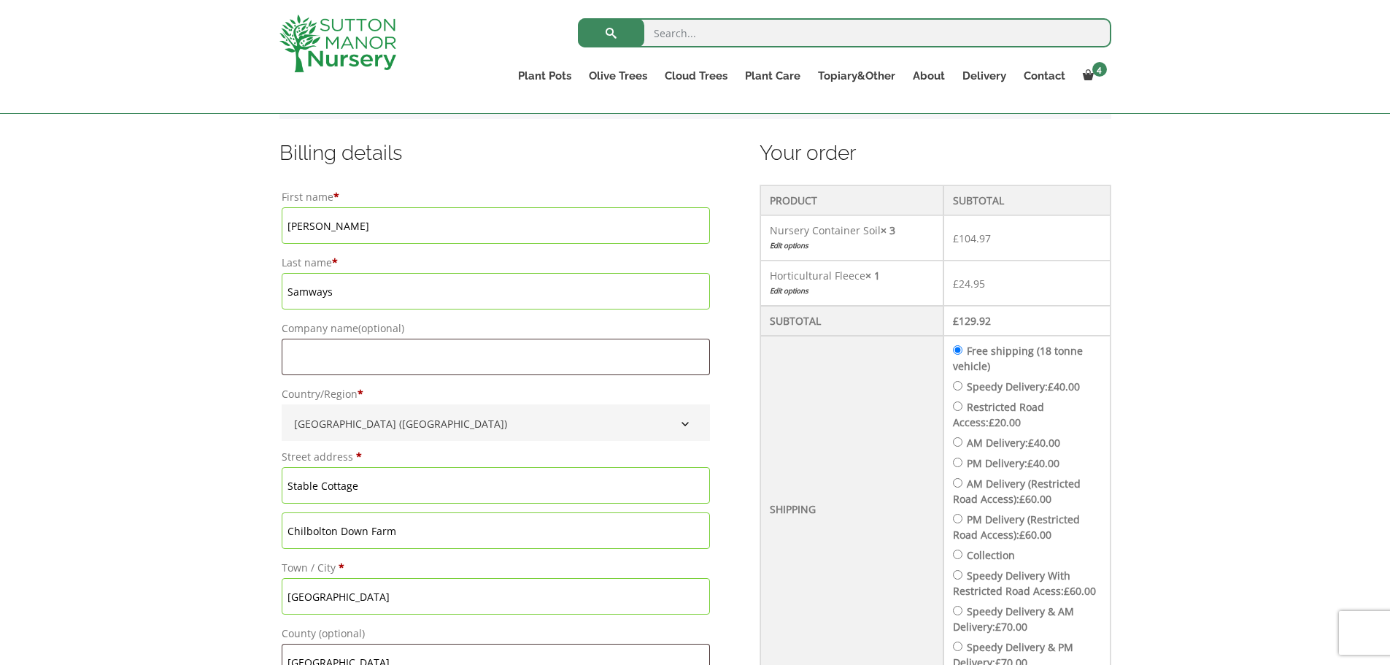
scroll to position [325, 0]
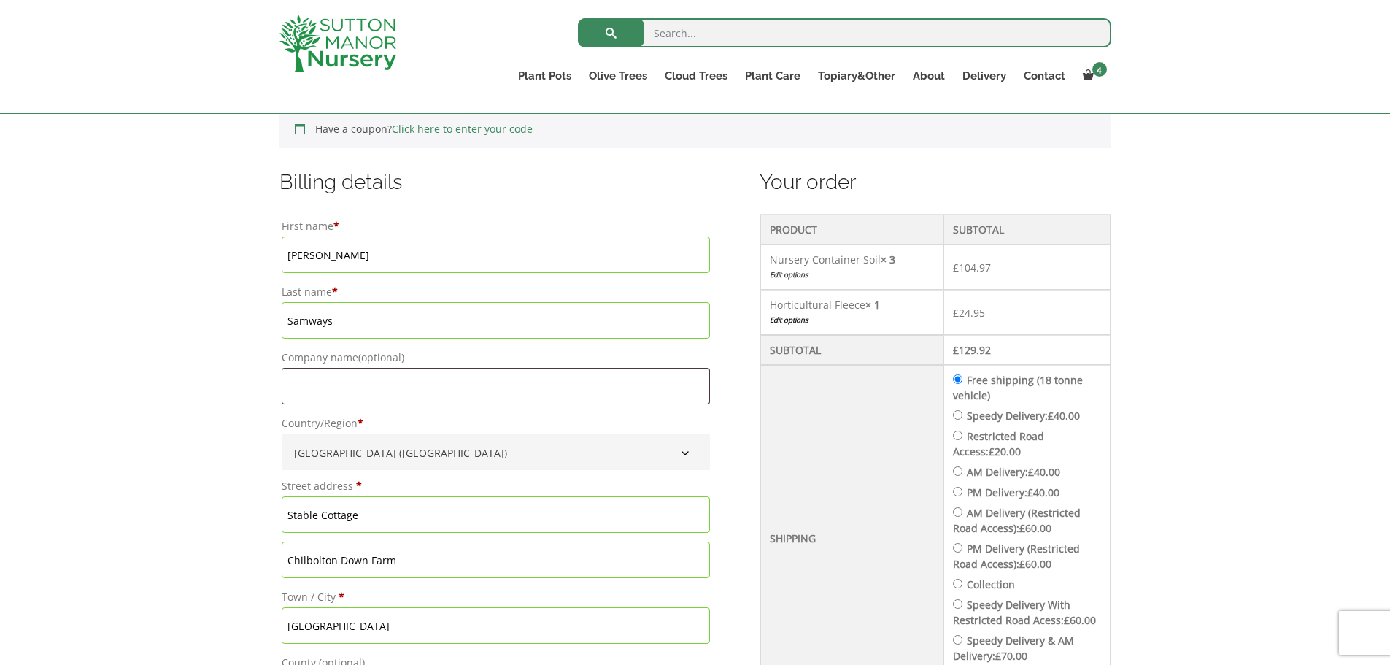
click at [788, 318] on link "Edit options" at bounding box center [851, 319] width 163 height 15
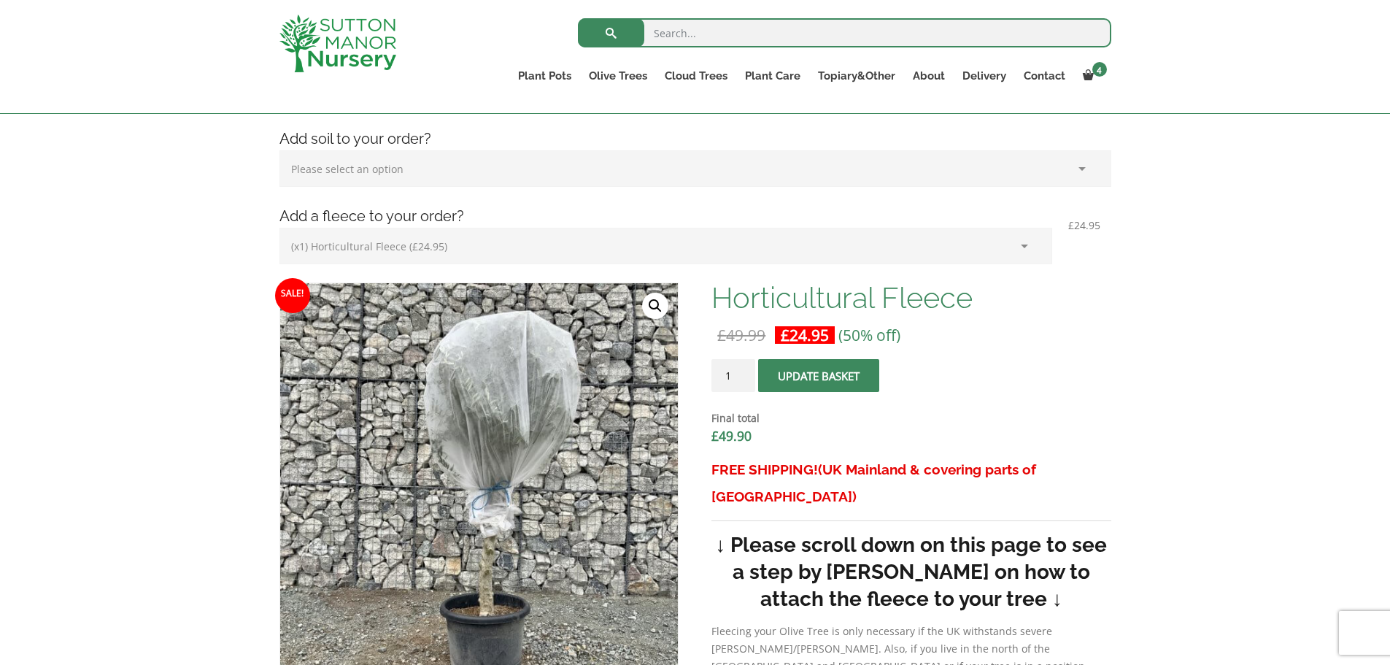
scroll to position [292, 0]
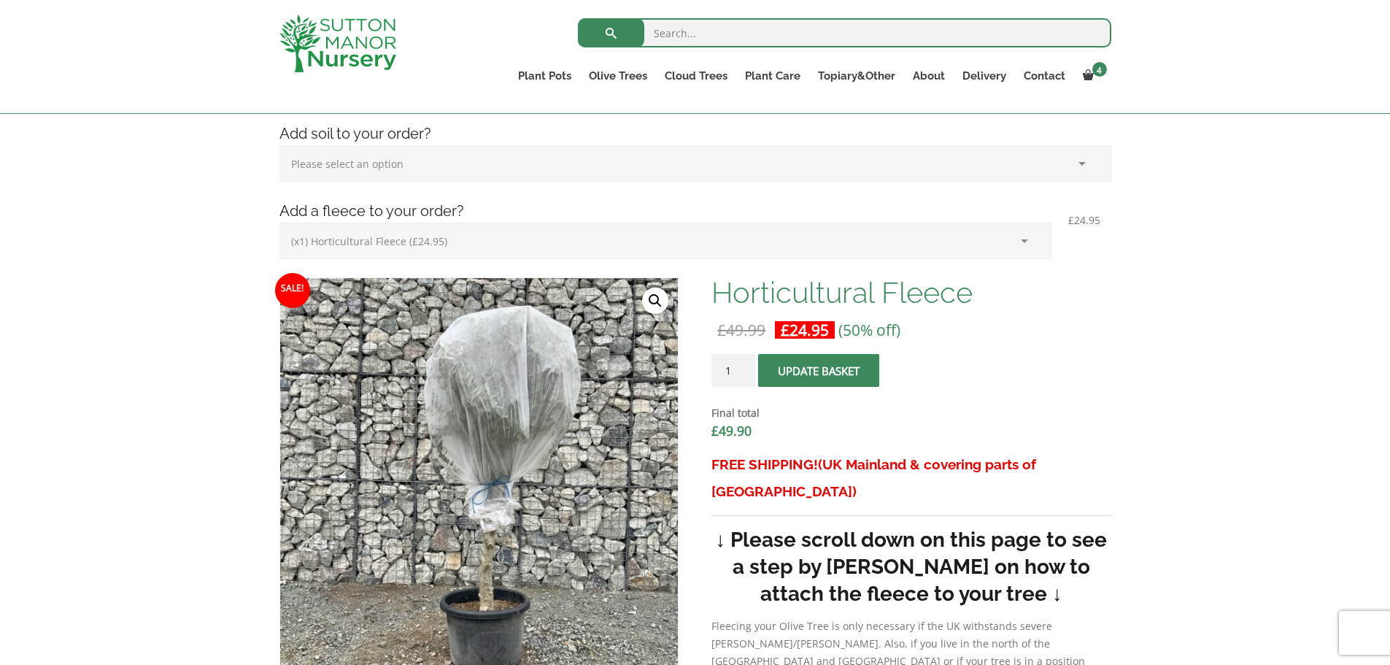
click at [743, 372] on input "1" at bounding box center [734, 370] width 44 height 33
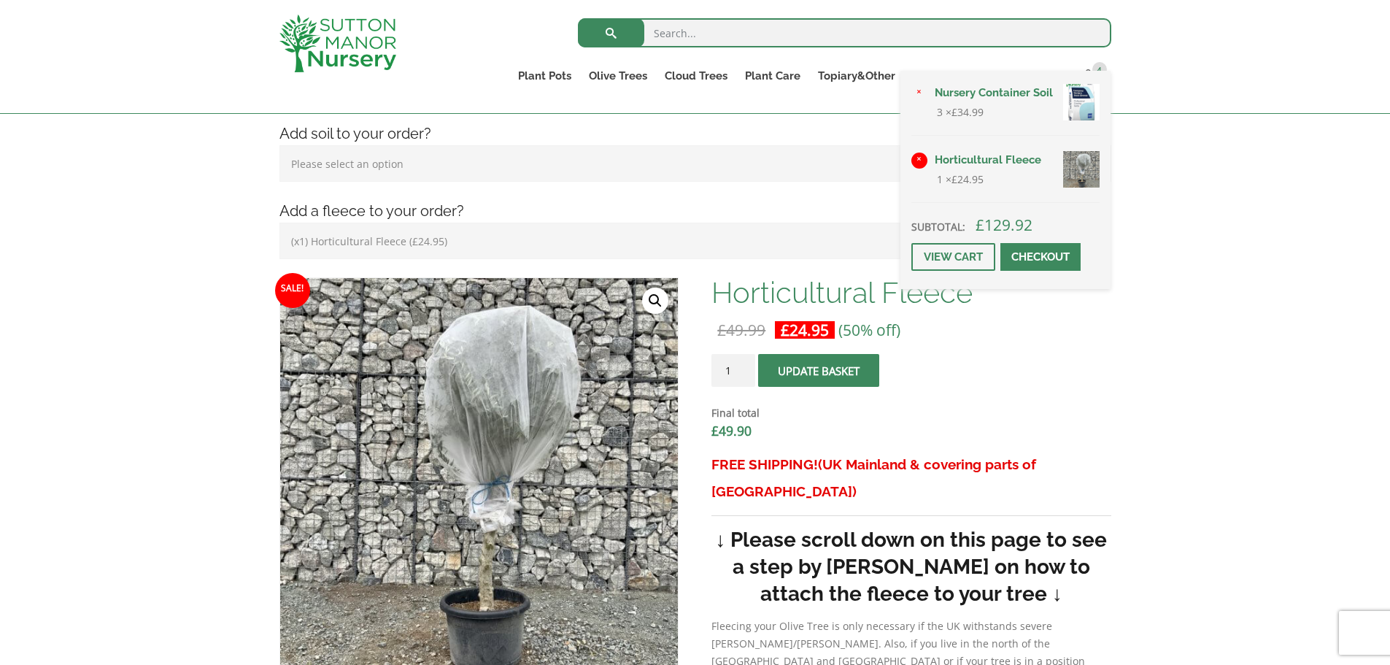
click at [918, 158] on link "×" at bounding box center [920, 161] width 16 height 16
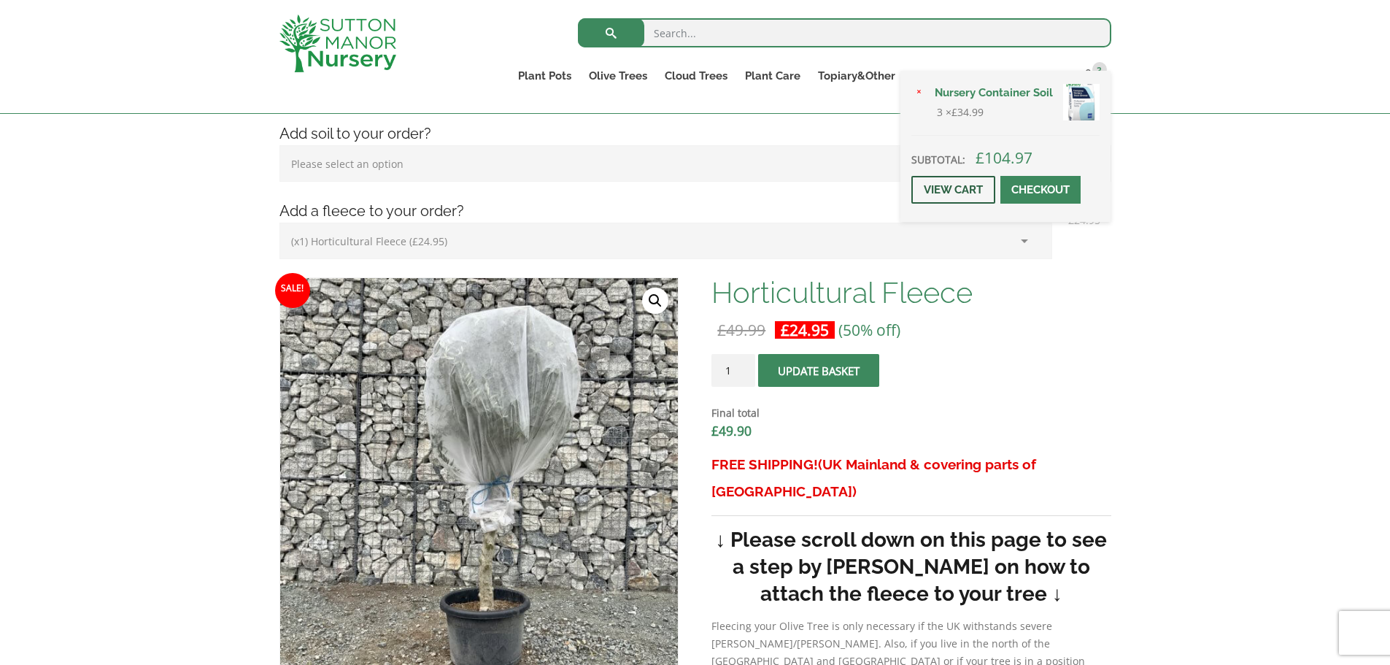
click at [960, 187] on link "View cart" at bounding box center [954, 190] width 84 height 28
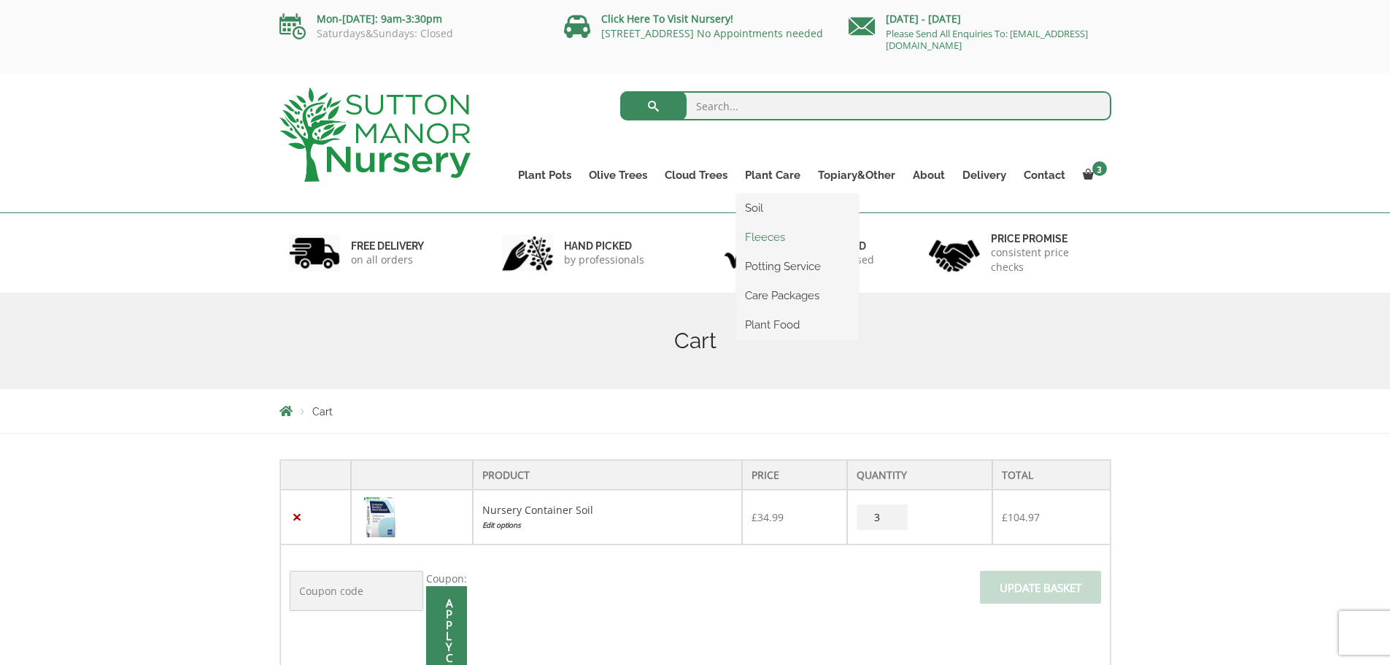
click at [777, 240] on link "Fleeces" at bounding box center [797, 237] width 123 height 22
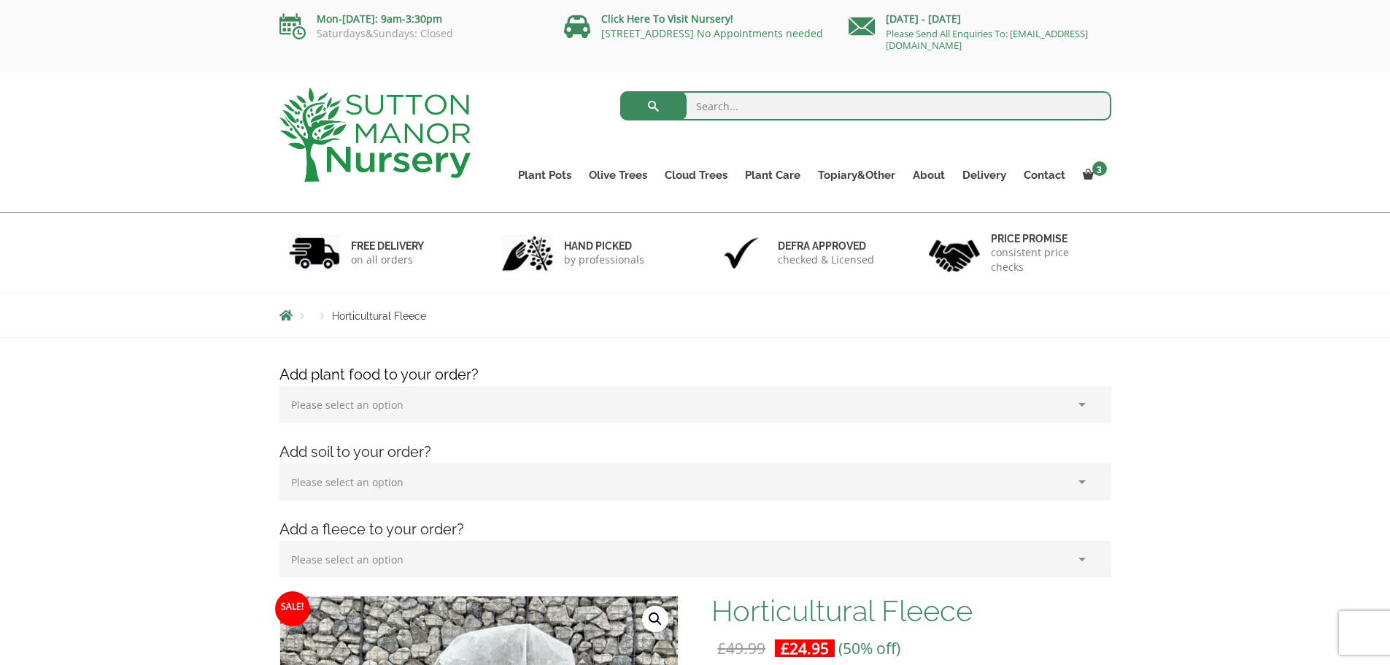
click at [1084, 559] on select "Please select an option (x1) Horticultural Fleece (£24.95)" at bounding box center [696, 559] width 832 height 36
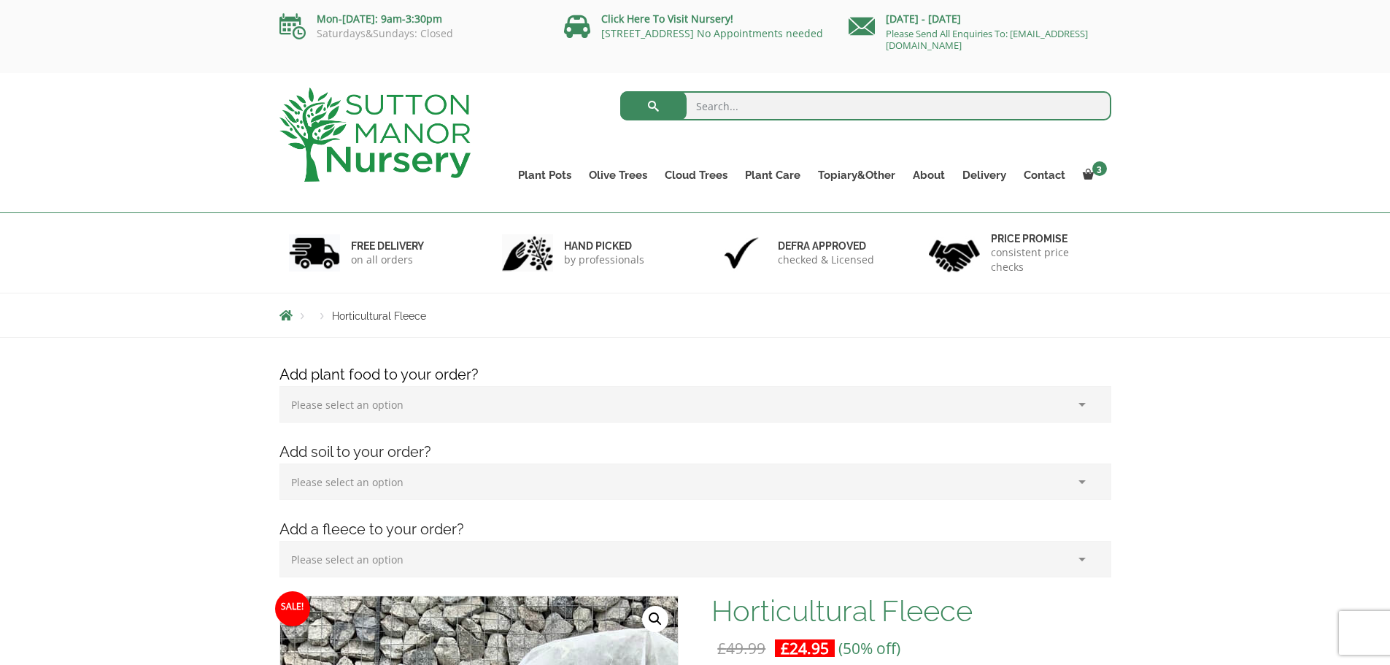
select select "(x1) Horticultural Fleece_0"
click at [280, 541] on select "Please select an option (x1) Horticultural Fleece (£24.95)" at bounding box center [696, 559] width 832 height 36
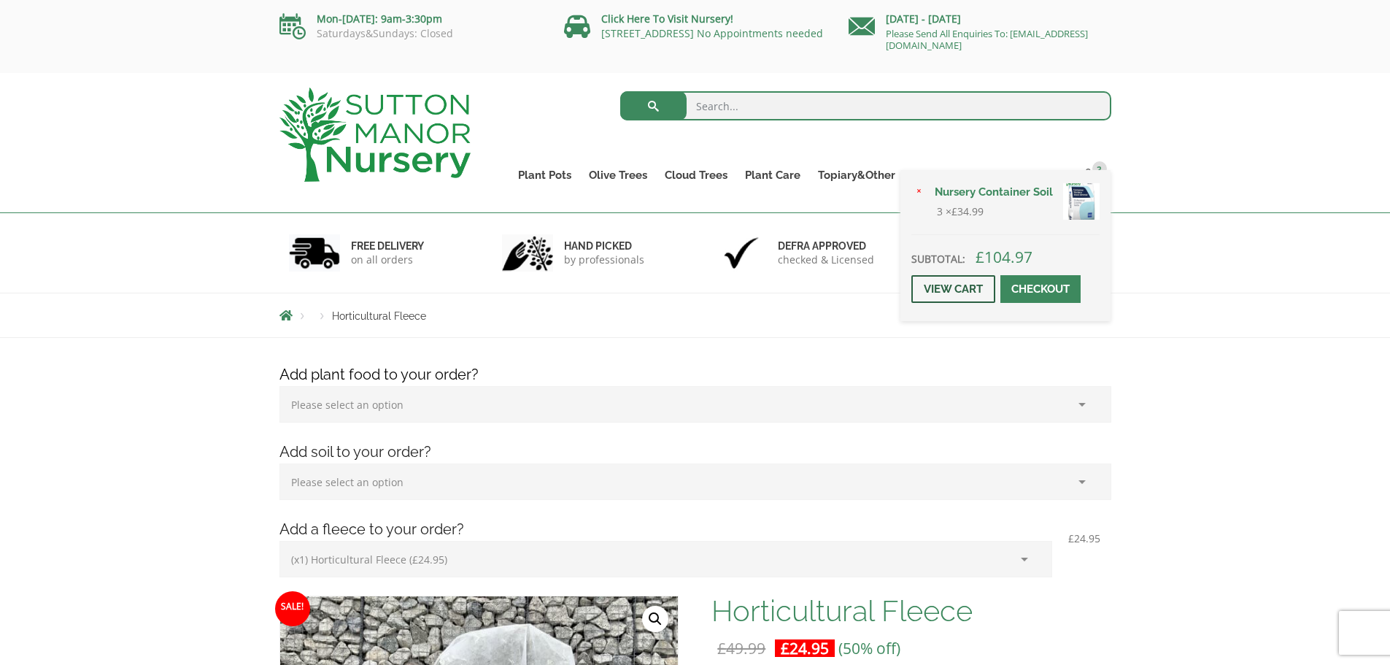
click at [957, 292] on link "View cart" at bounding box center [954, 289] width 84 height 28
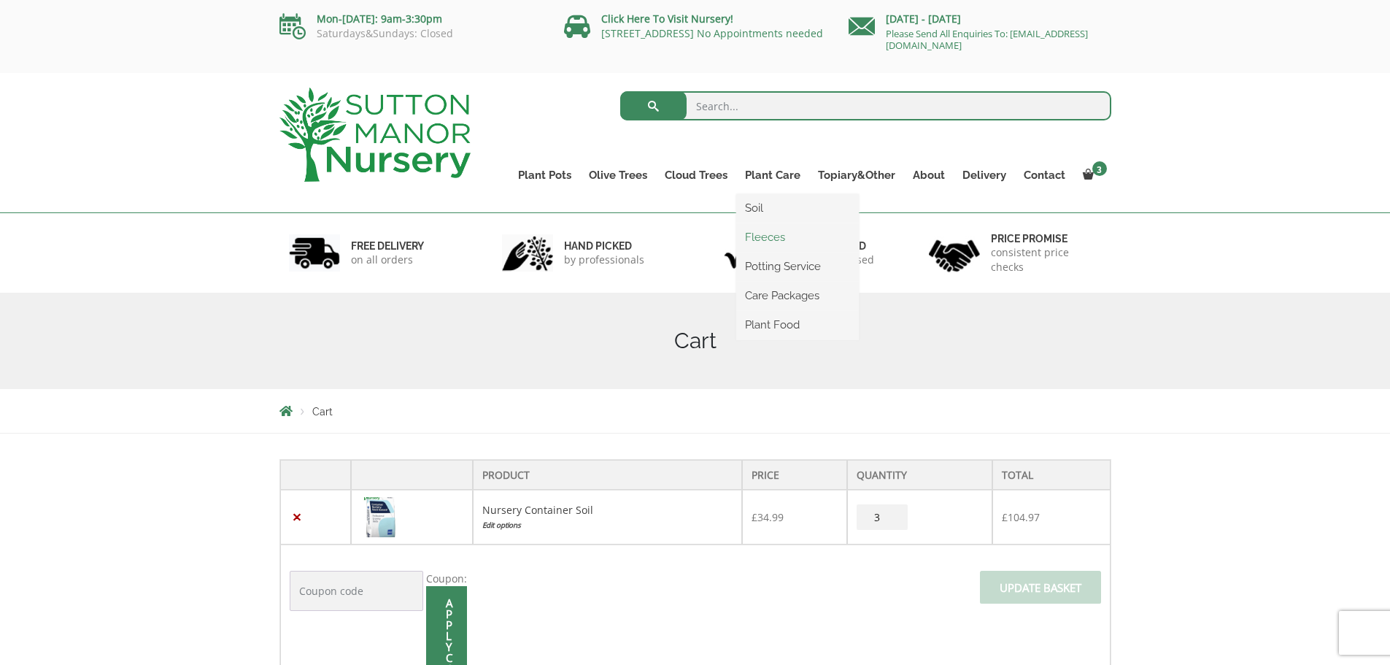
click at [752, 237] on link "Fleeces" at bounding box center [797, 237] width 123 height 22
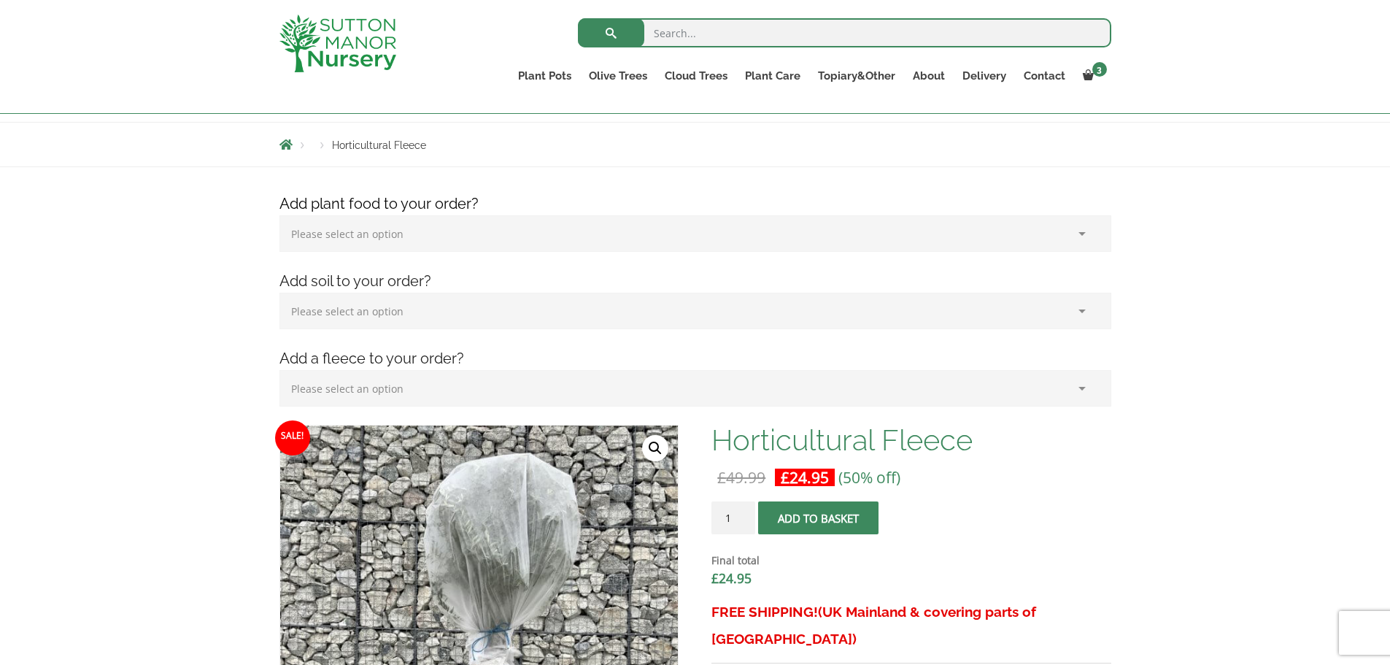
scroll to position [146, 0]
click at [819, 517] on span "submit" at bounding box center [819, 517] width 0 height 0
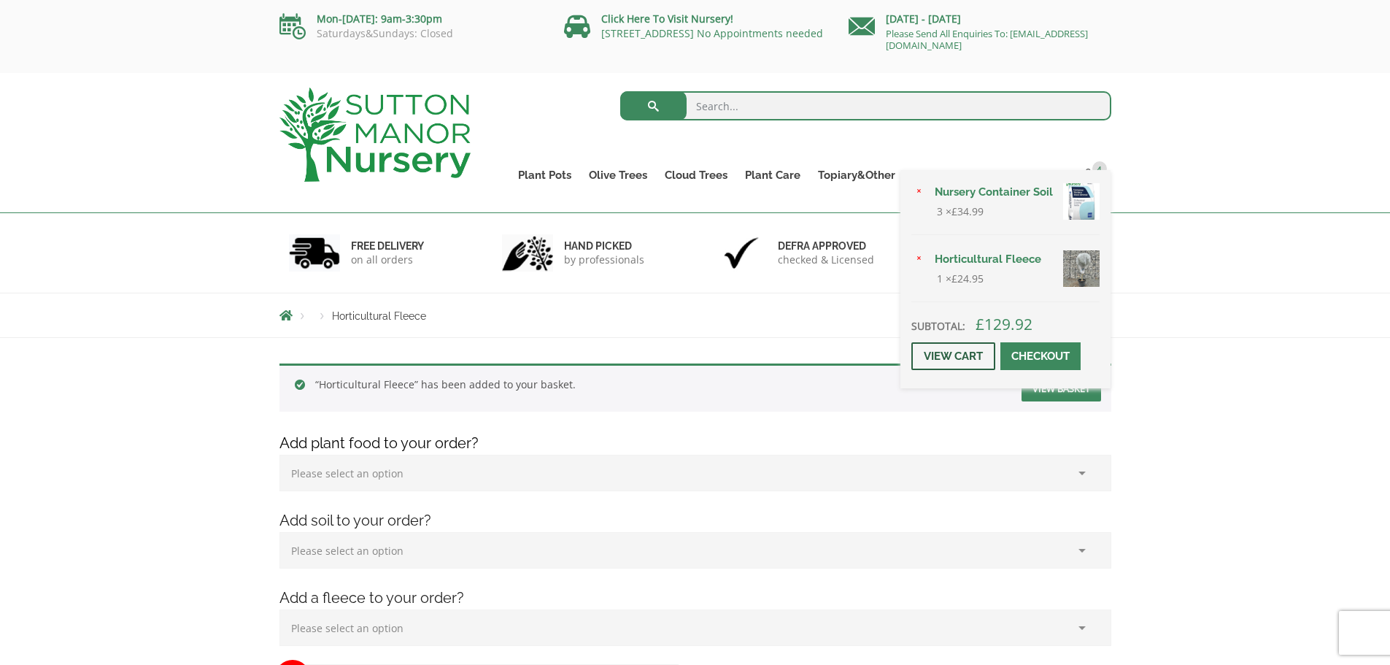
click at [941, 354] on link "View cart" at bounding box center [954, 356] width 84 height 28
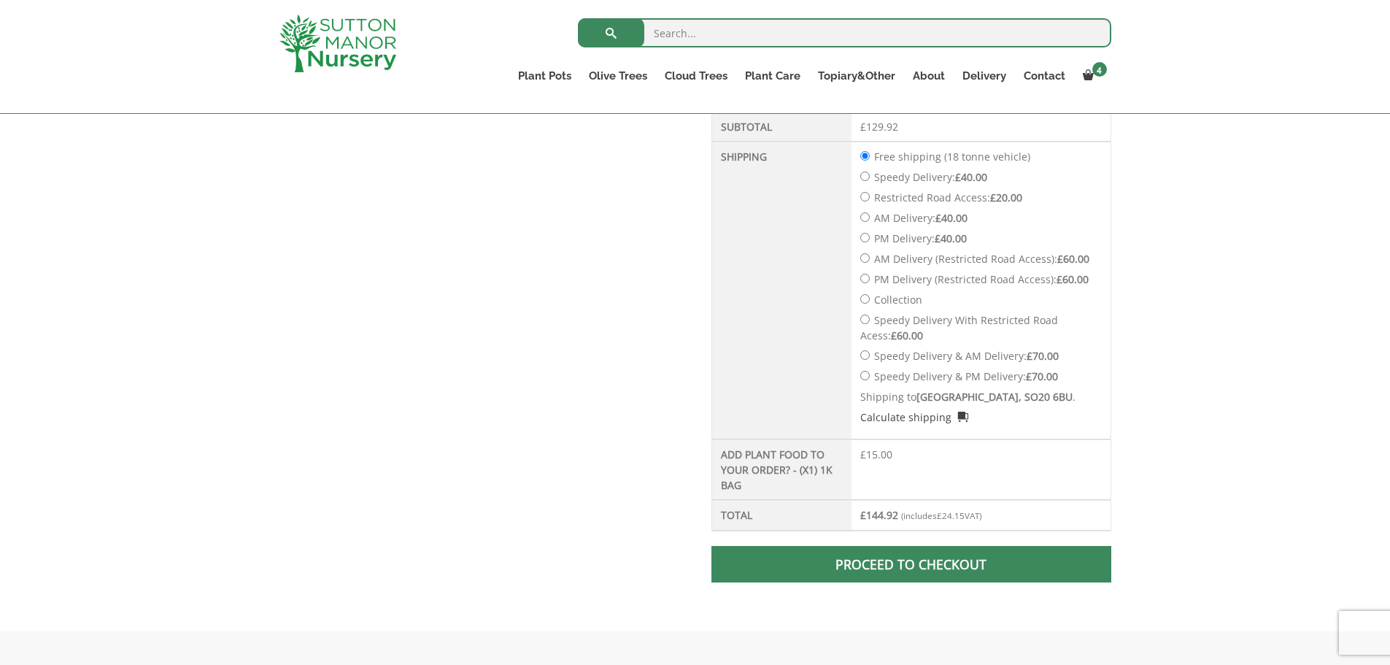
scroll to position [803, 0]
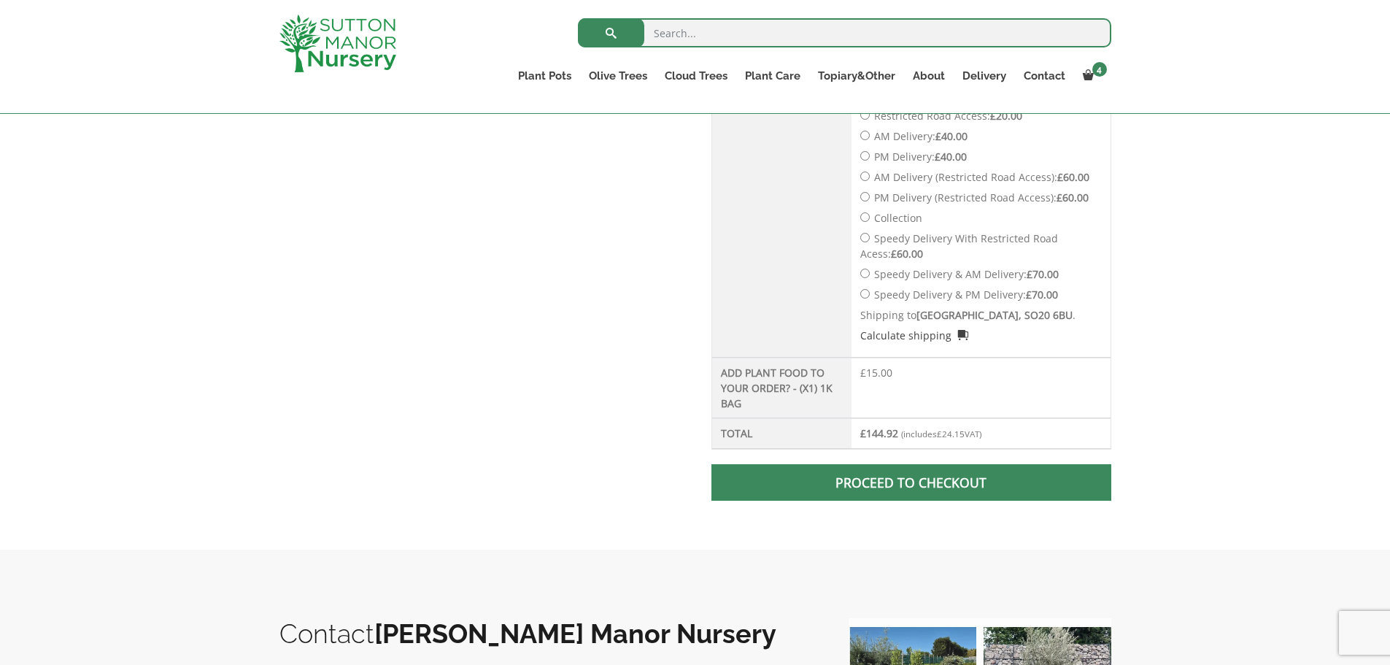
click at [912, 482] on span at bounding box center [912, 482] width 0 height 0
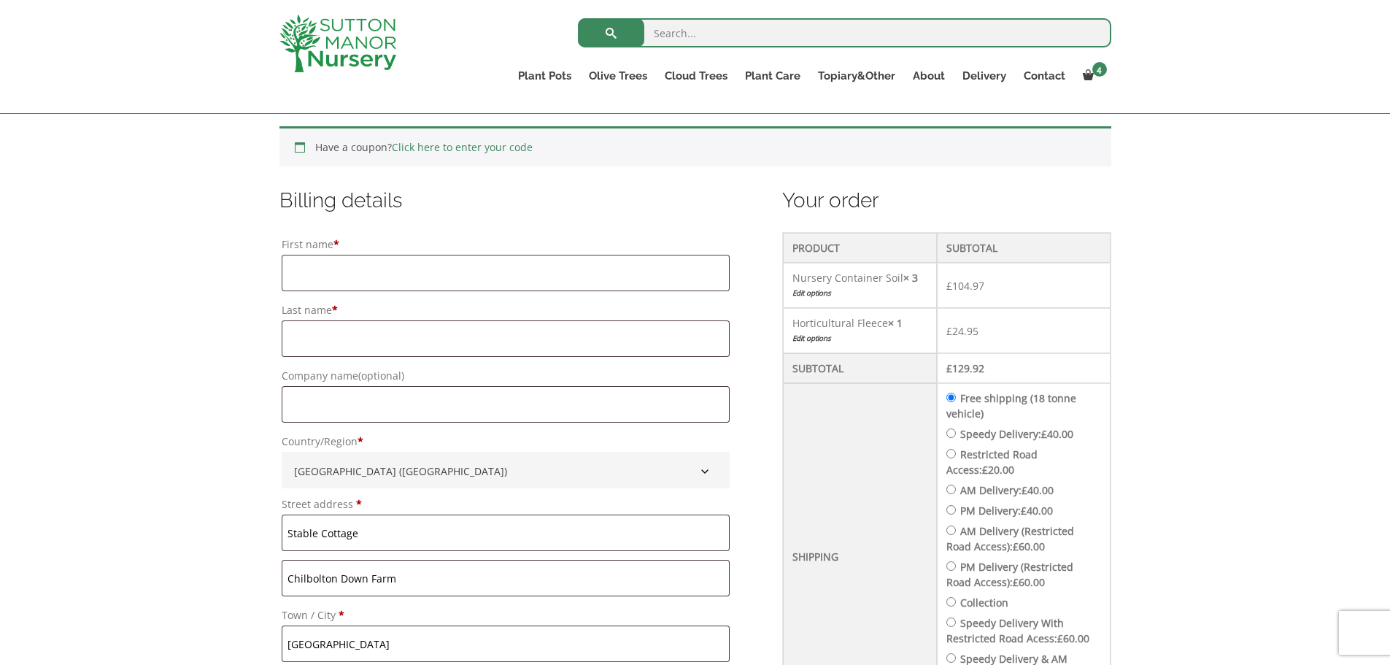
scroll to position [292, 0]
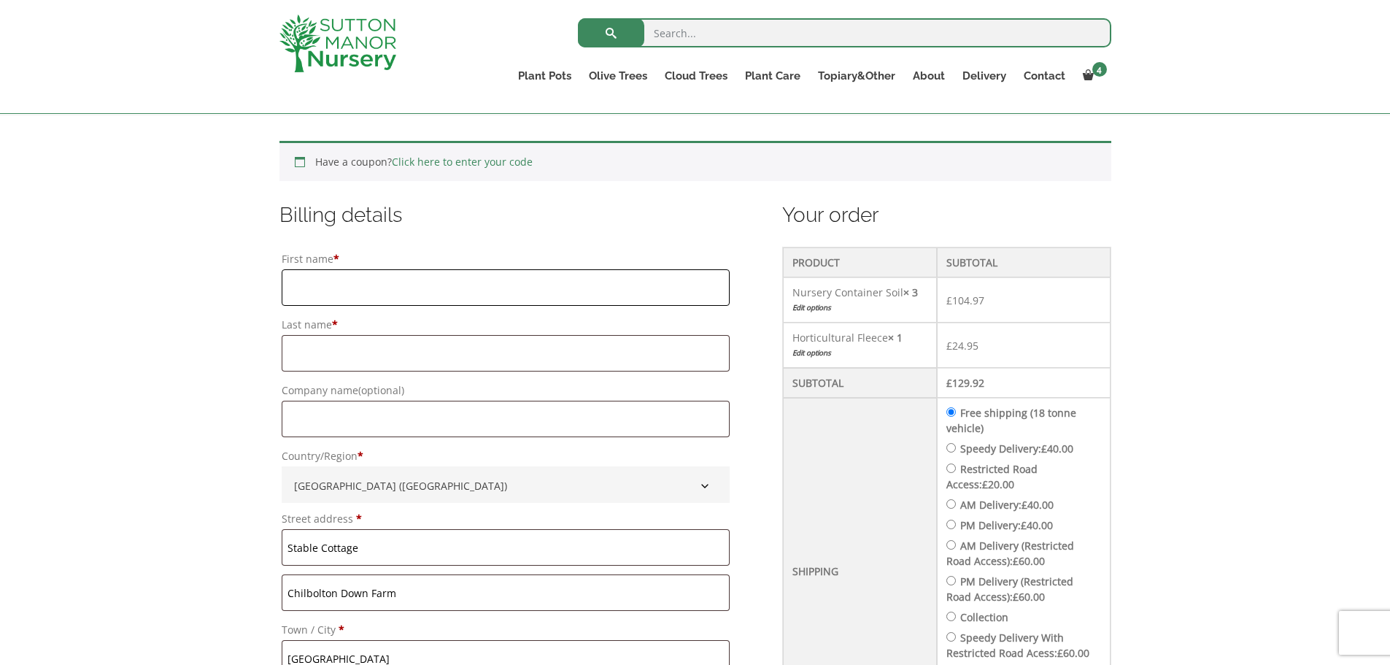
click at [320, 286] on input "First name *" at bounding box center [506, 287] width 448 height 36
type input "Ian"
type input "Samways"
type input "07786165798"
type input "ian@samways.uk.com"
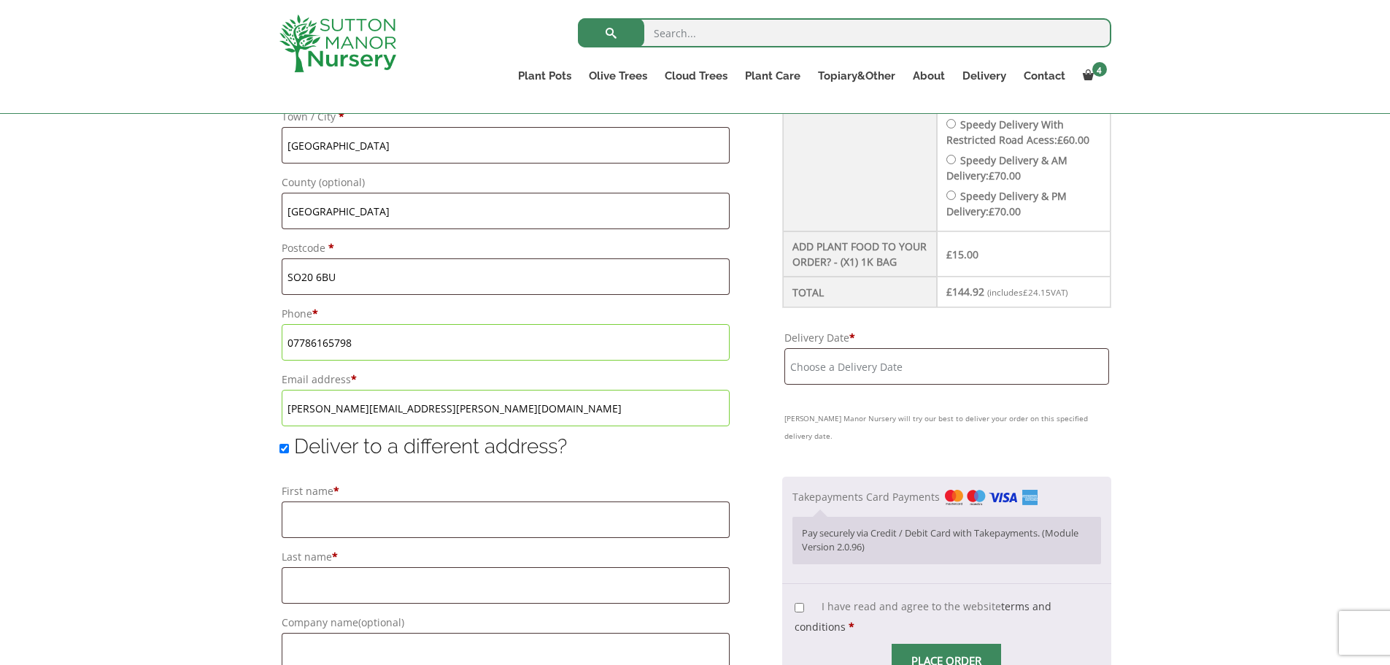
scroll to position [803, 0]
click at [813, 369] on input "Delivery Date *" at bounding box center [947, 368] width 325 height 36
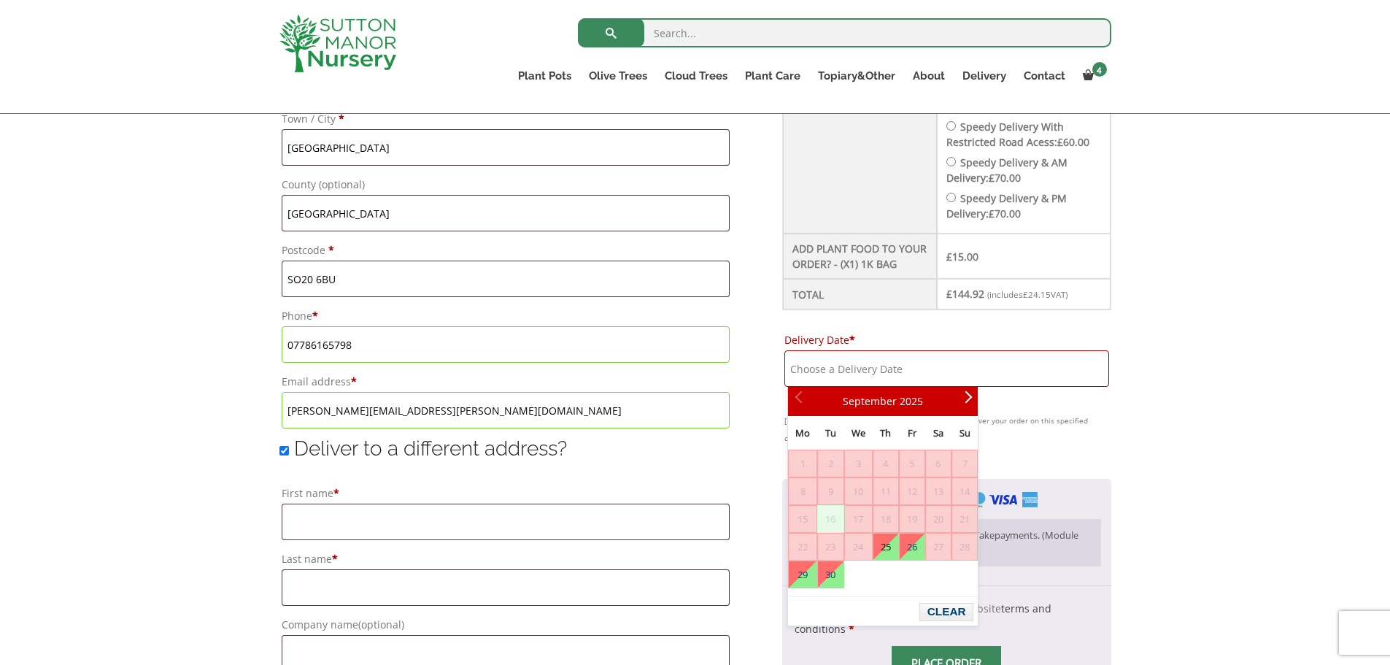
click at [886, 544] on link "25" at bounding box center [886, 546] width 25 height 26
type input "[DATE]"
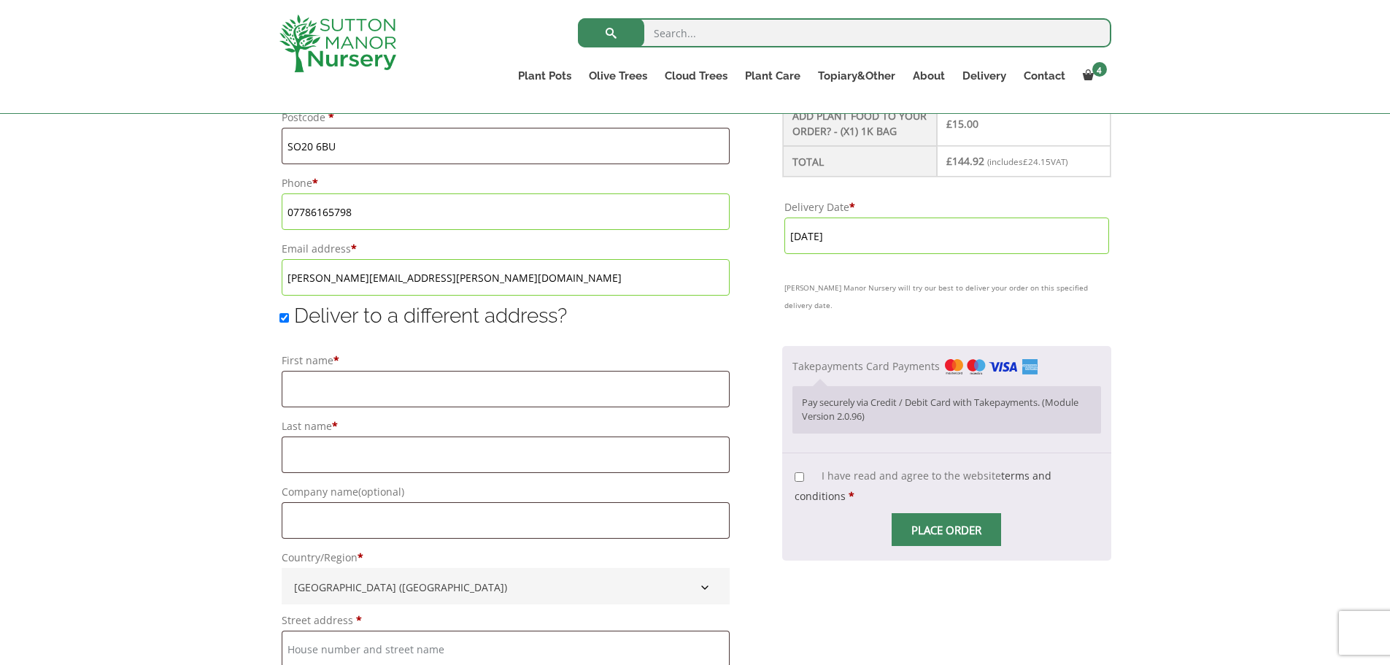
scroll to position [949, 0]
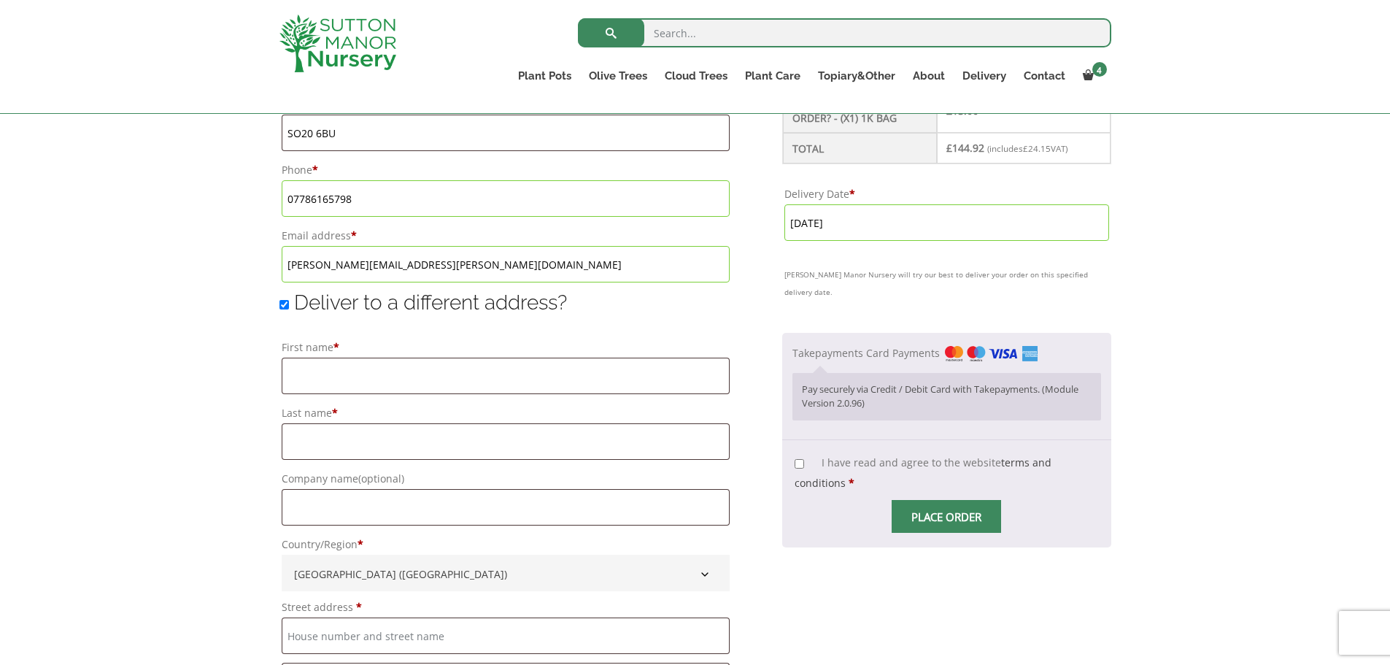
click at [801, 459] on input "I have read and agree to the website terms and conditions *" at bounding box center [799, 463] width 9 height 9
checkbox input "true"
click at [947, 517] on span "Checkout" at bounding box center [947, 517] width 0 height 0
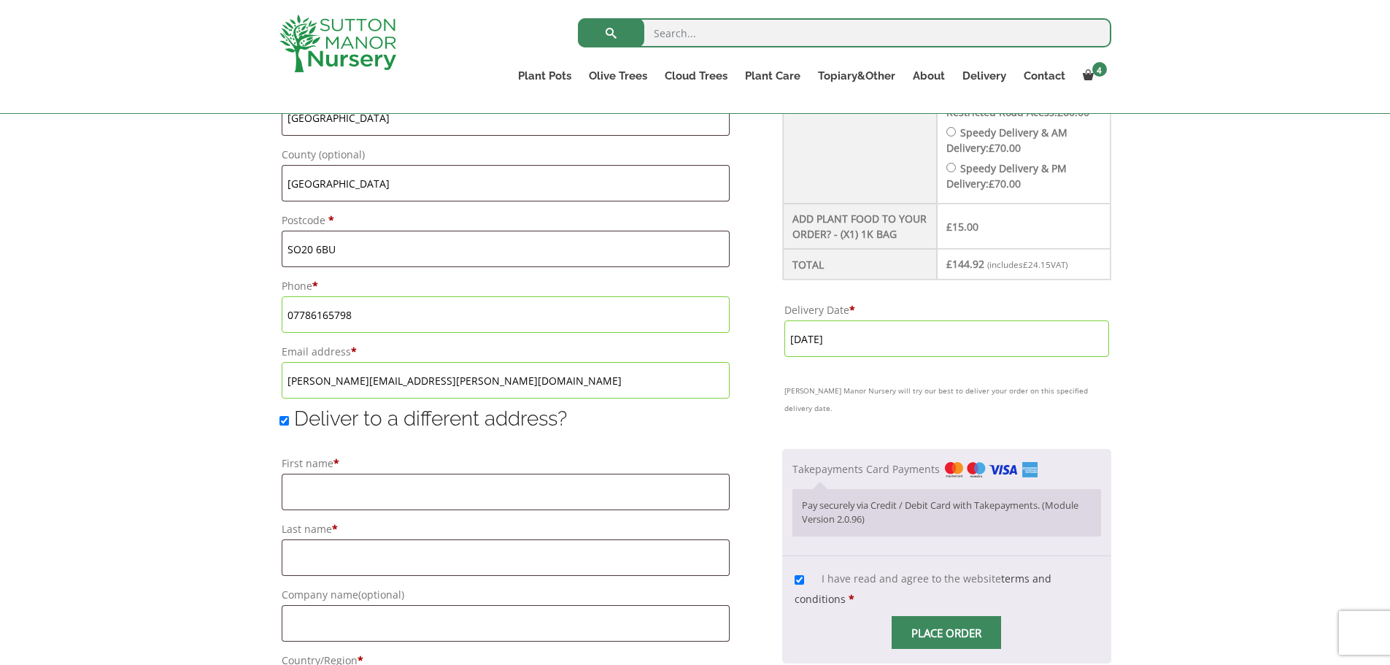
scroll to position [830, 0]
click at [957, 619] on input "Place order" at bounding box center [946, 635] width 109 height 33
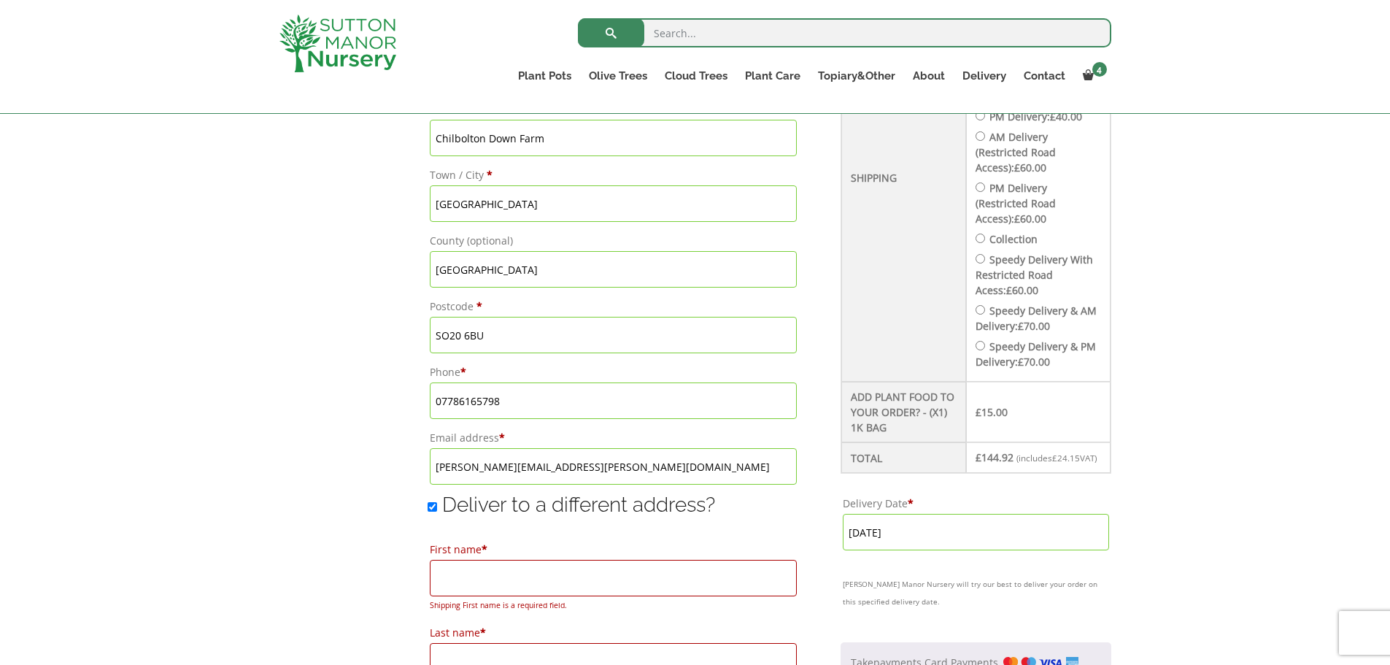
scroll to position [785, 0]
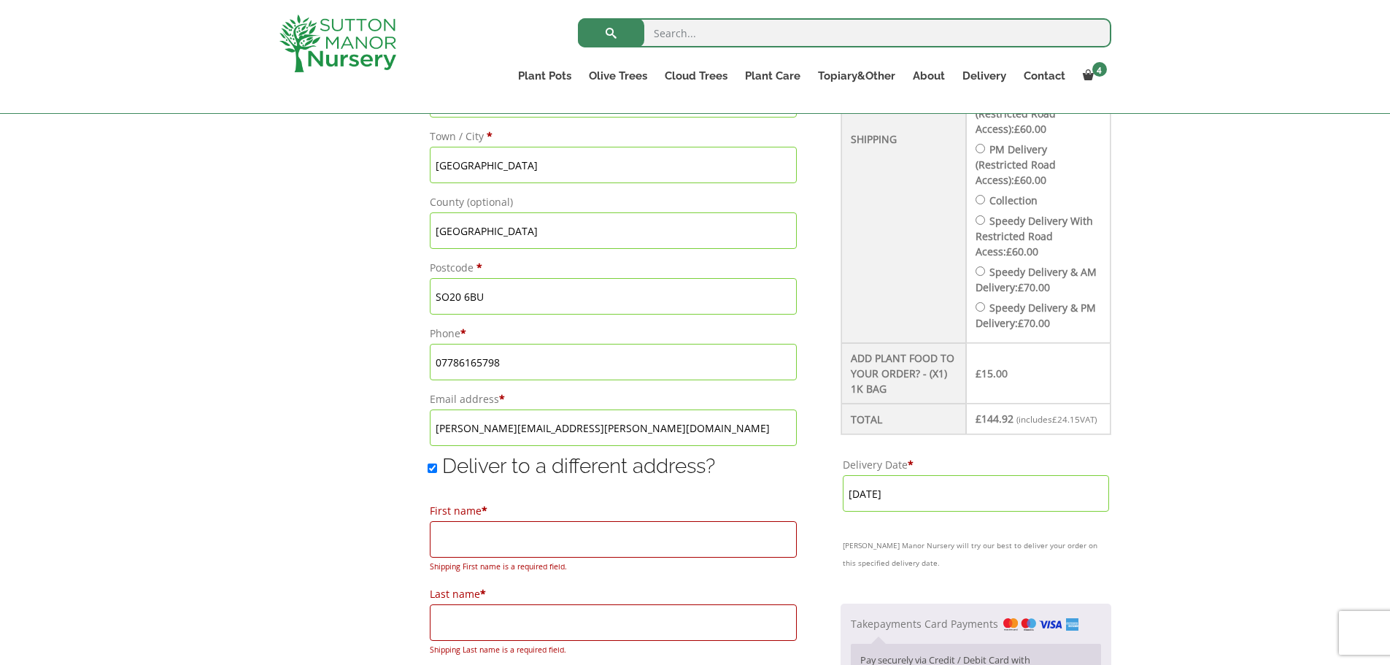
click at [428, 469] on input "Deliver to a different address?" at bounding box center [432, 467] width 9 height 9
checkbox input "false"
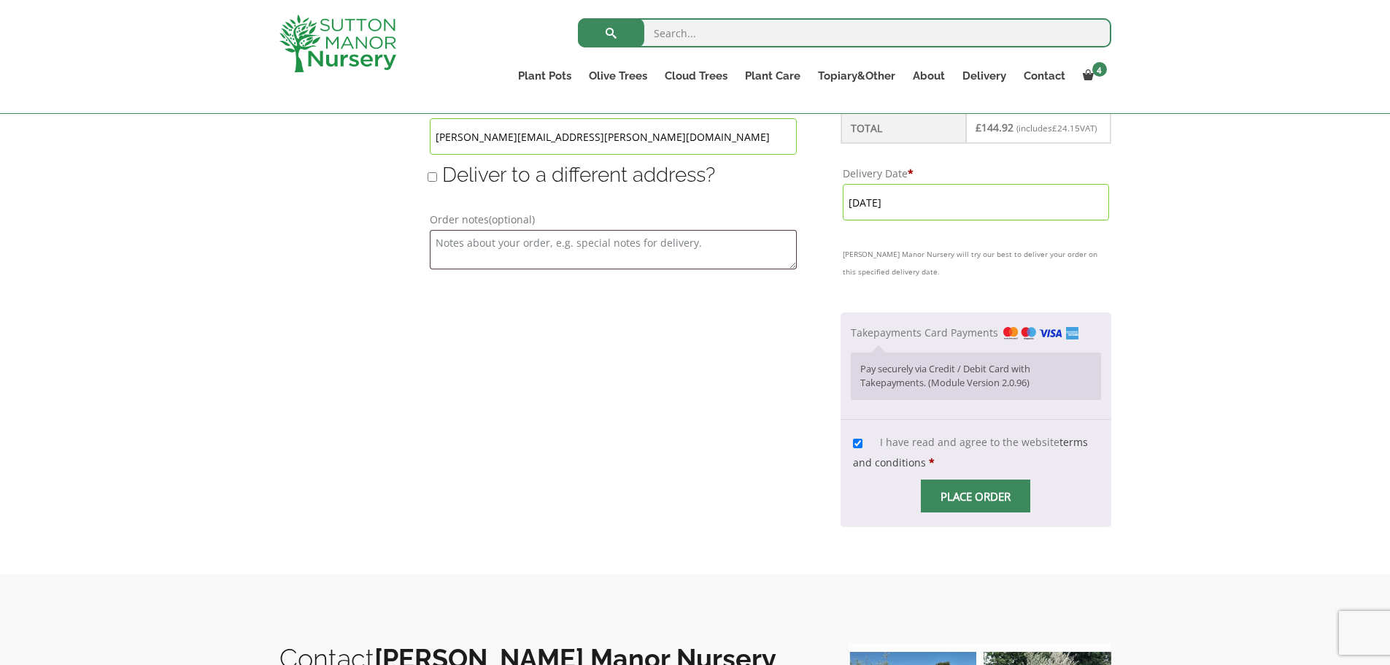
scroll to position [1077, 0]
click at [976, 496] on span "Checkout" at bounding box center [976, 496] width 0 height 0
click at [975, 492] on input "Place order" at bounding box center [975, 495] width 109 height 33
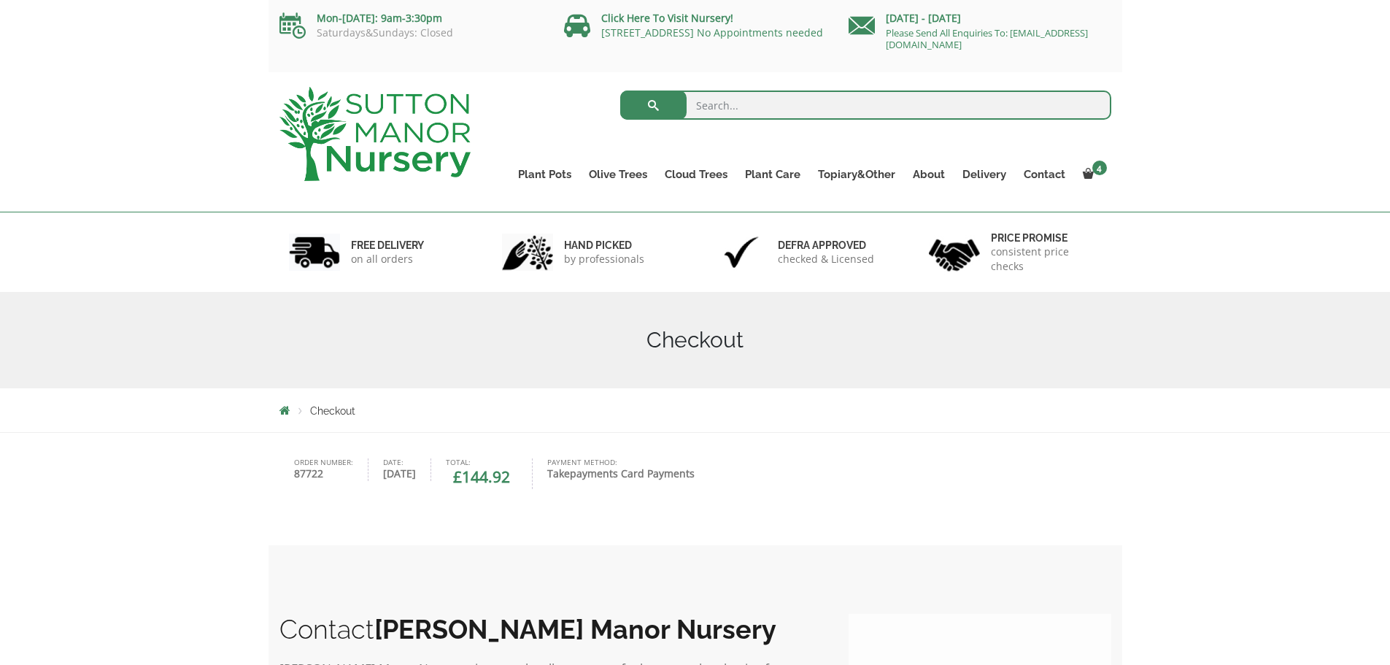
scroll to position [54, 0]
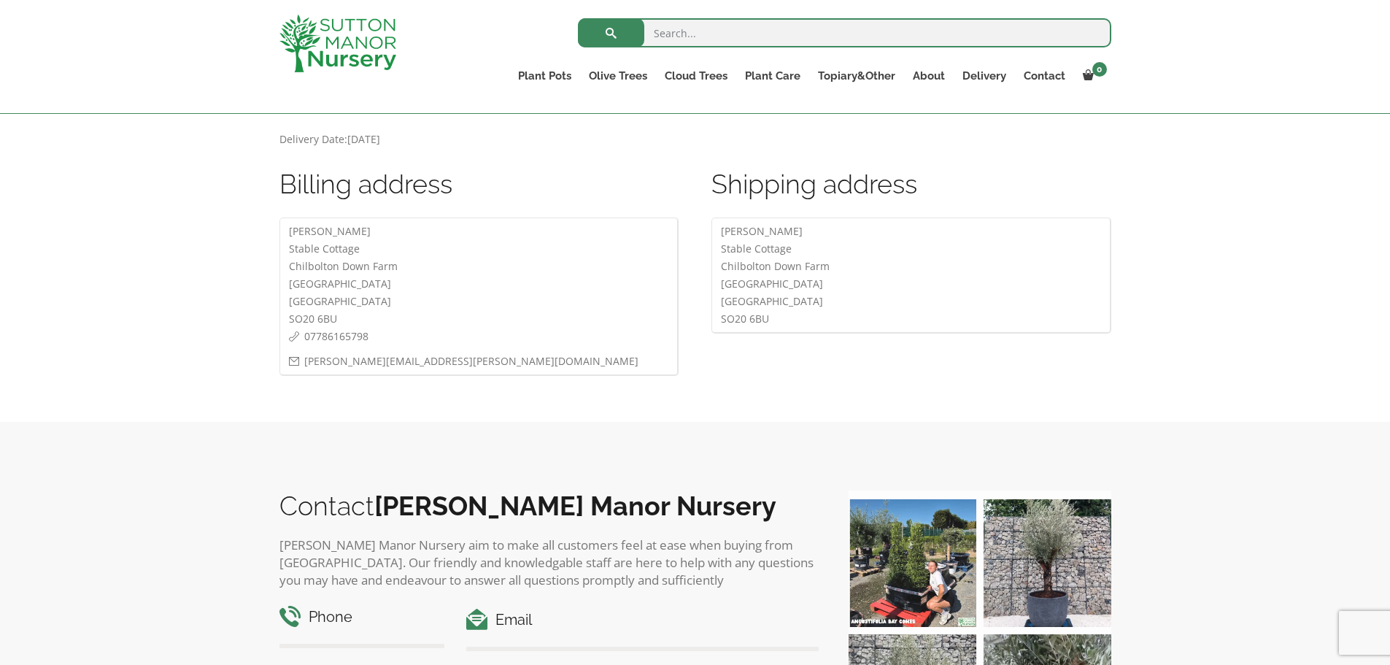
scroll to position [803, 0]
